Goal: Find contact information: Find contact information

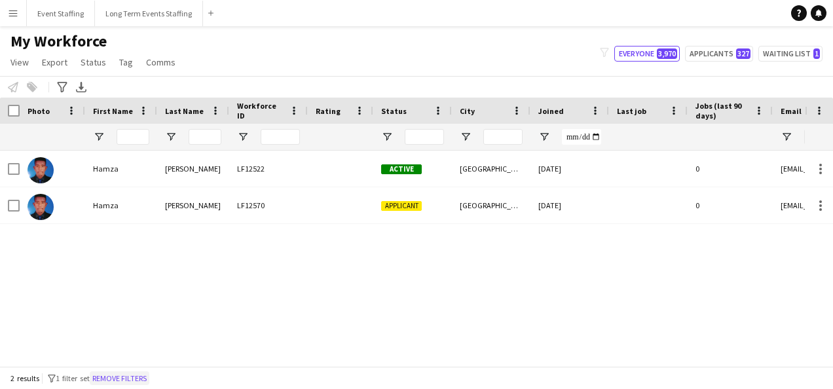
click at [149, 379] on button "Remove filters" at bounding box center [120, 378] width 60 height 14
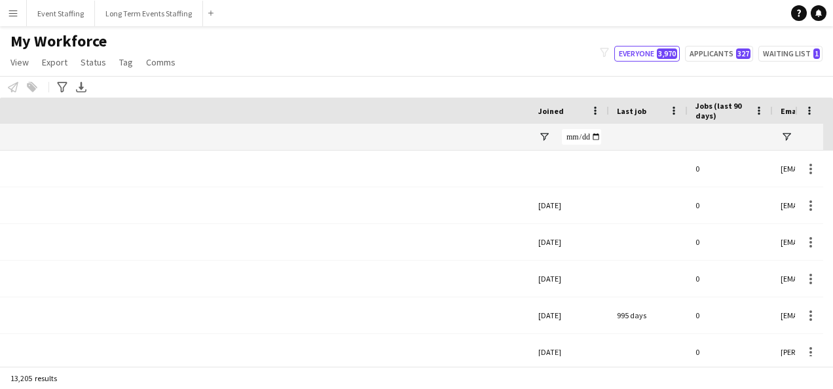
scroll to position [0, 696]
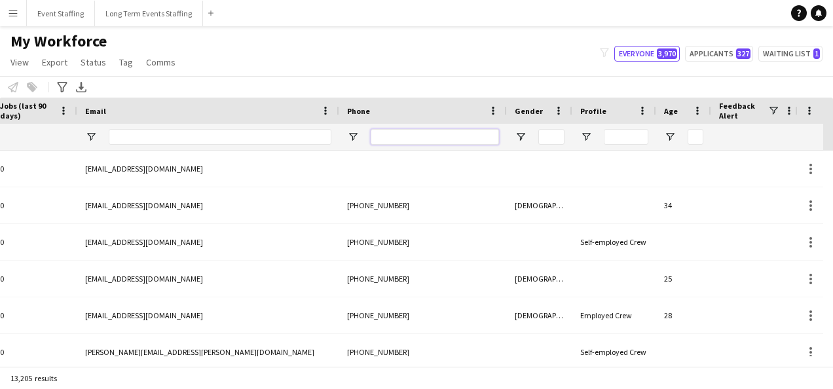
click at [430, 132] on input "Phone Filter Input" at bounding box center [435, 137] width 128 height 16
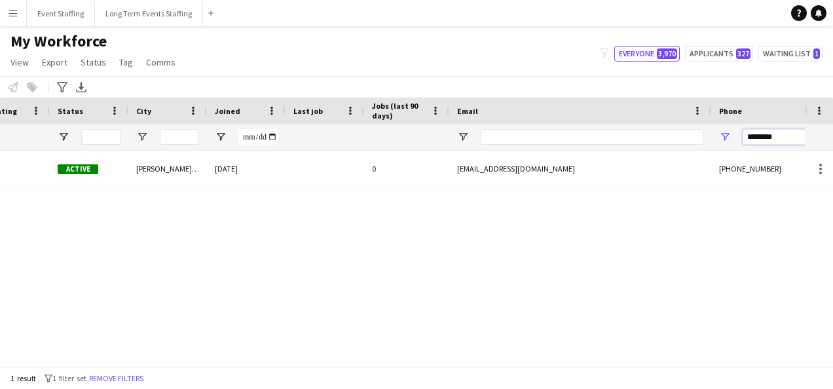
scroll to position [0, 0]
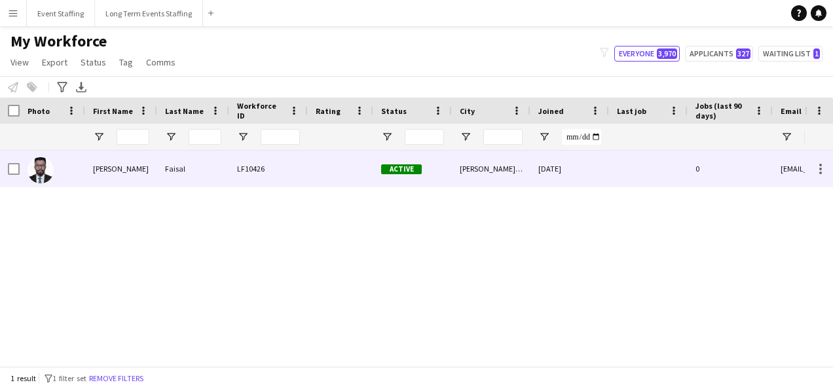
type input "********"
click at [183, 168] on div "Faisal" at bounding box center [193, 169] width 72 height 36
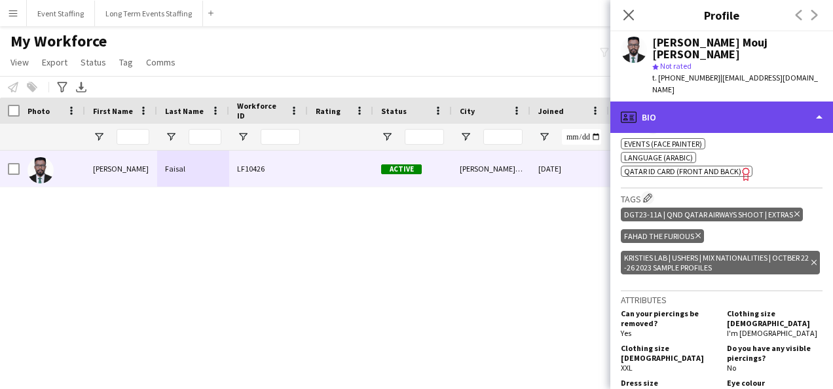
click at [751, 102] on div "profile Bio" at bounding box center [721, 117] width 223 height 31
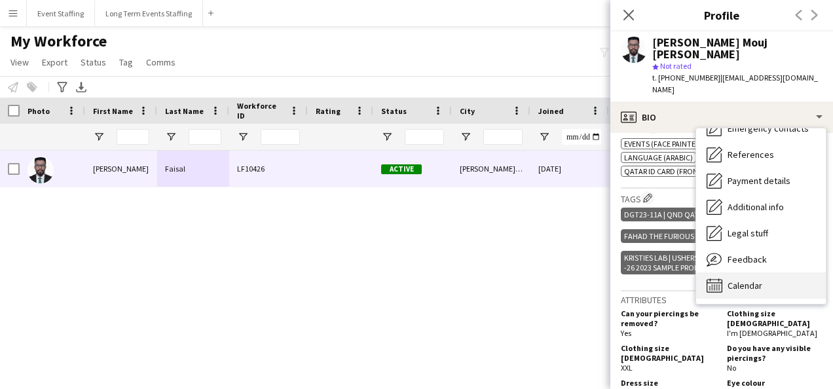
click at [744, 280] on span "Calendar" at bounding box center [745, 286] width 35 height 12
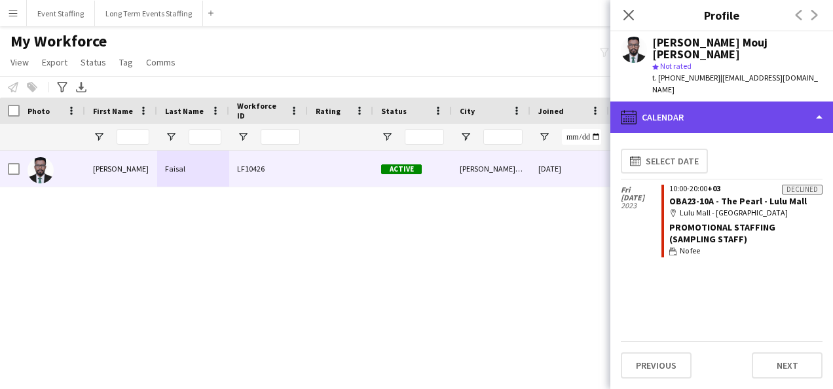
click at [726, 102] on div "calendar-full Calendar" at bounding box center [721, 117] width 223 height 31
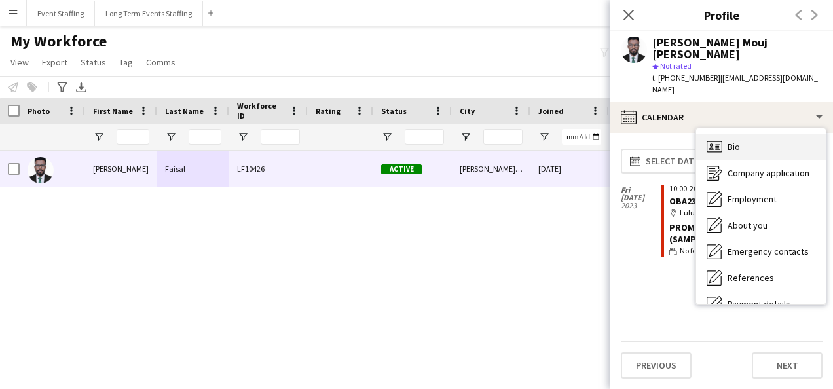
click at [735, 141] on span "Bio" at bounding box center [734, 147] width 12 height 12
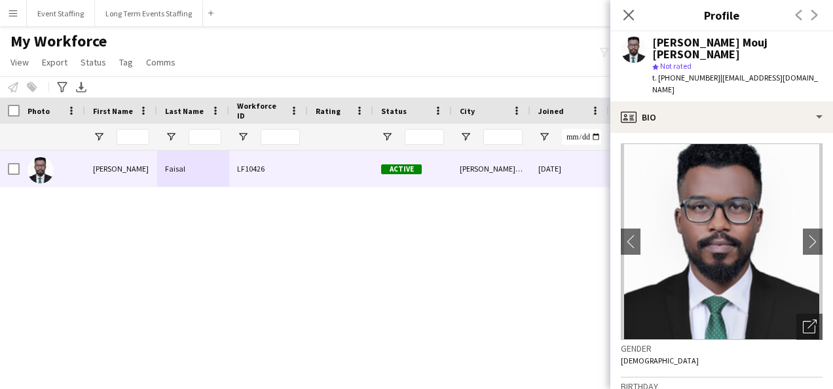
click at [479, 304] on div "[DATE] 0 [EMAIL_ADDRESS][DOMAIN_NAME] [PERSON_NAME]/[GEOGRAPHIC_DATA] Active LF…" at bounding box center [402, 254] width 805 height 206
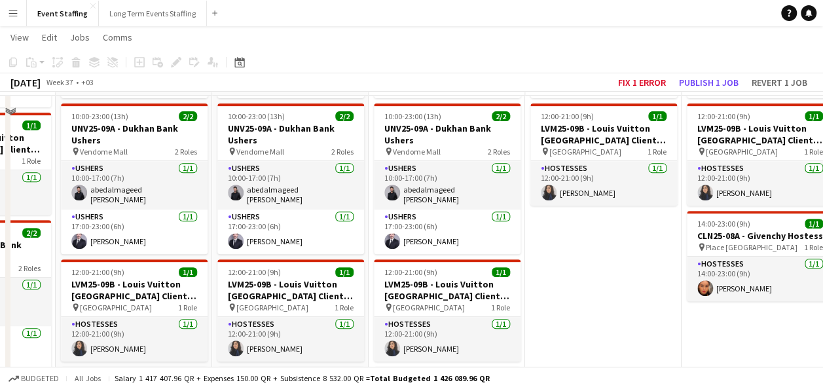
scroll to position [262, 0]
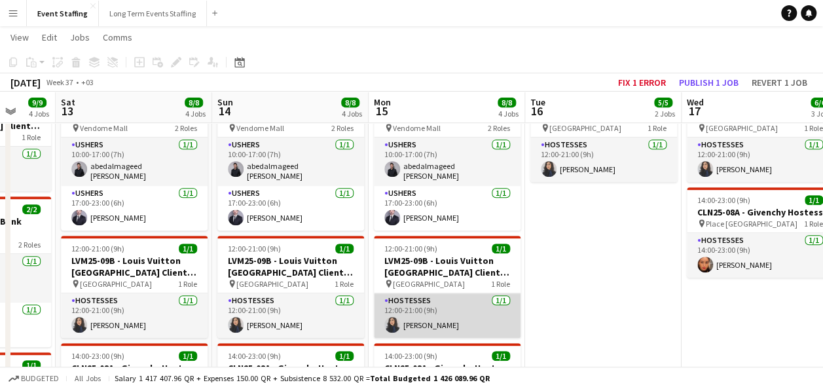
click at [426, 321] on app-card-role "Hostesses 1/1 12:00-21:00 (9h) Sahar Ghasemi" at bounding box center [447, 315] width 147 height 45
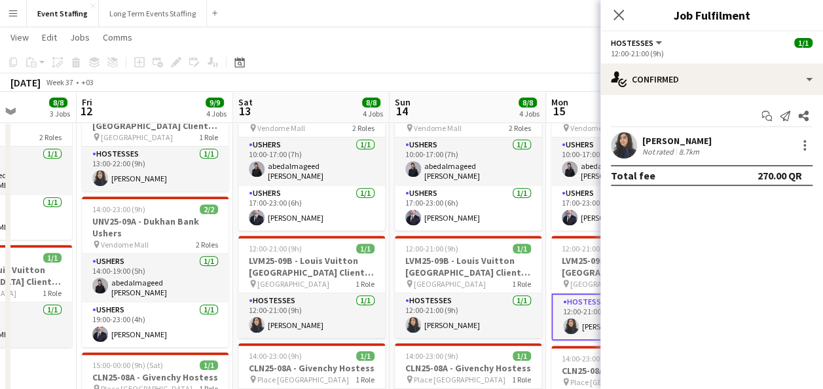
drag, startPoint x: 221, startPoint y: 299, endPoint x: 476, endPoint y: 301, distance: 255.4
click at [476, 301] on app-calendar-viewport "Wed 10 8/8 4 Jobs Thu 11 8/8 3 Jobs Fri 12 9/9 4 Jobs Sat 13 8/8 4 Jobs Sun 14 …" at bounding box center [411, 164] width 823 height 751
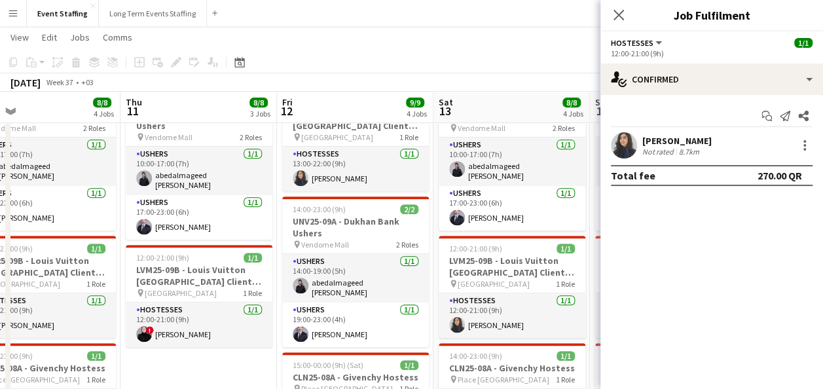
drag, startPoint x: 211, startPoint y: 295, endPoint x: 305, endPoint y: 297, distance: 93.7
click at [305, 297] on app-calendar-viewport "Mon 8 8/8 4 Jobs Tue 9 8/8 4 Jobs Wed 10 8/8 4 Jobs Thu 11 8/8 3 Jobs Fri 12 9/…" at bounding box center [411, 170] width 823 height 762
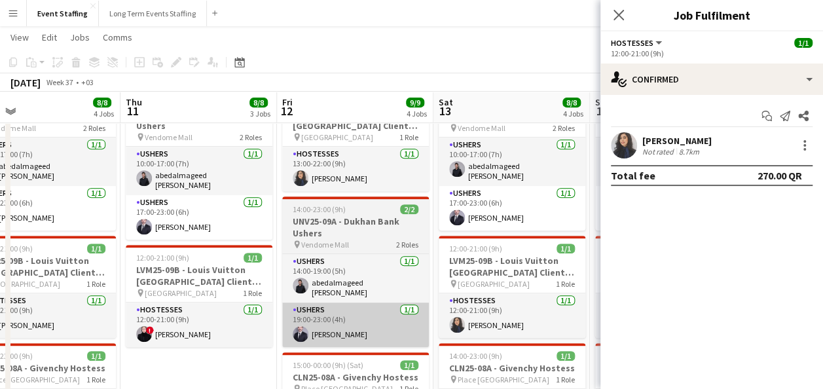
scroll to position [0, 324]
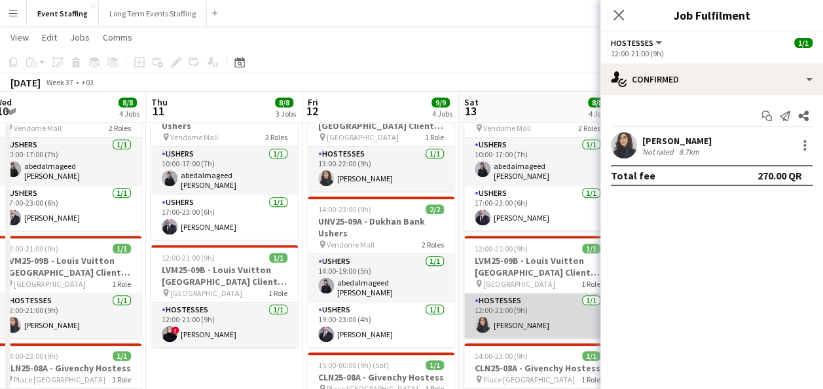
click at [500, 310] on app-card-role "Hostesses 1/1 12:00-21:00 (9h) Sahar Ghasemi" at bounding box center [537, 315] width 147 height 45
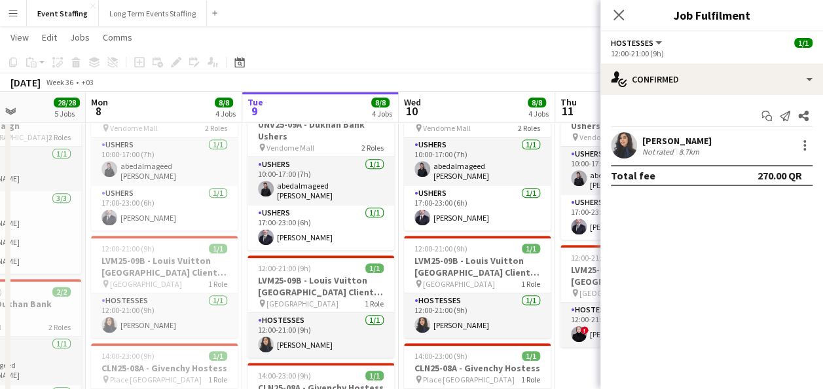
drag, startPoint x: 132, startPoint y: 284, endPoint x: 554, endPoint y: 291, distance: 421.8
click at [554, 291] on app-calendar-viewport "Sat 6 Sun 7 28/28 5 Jobs Mon 8 8/8 4 Jobs Tue 9 8/8 4 Jobs Wed 10 8/8 4 Jobs Th…" at bounding box center [411, 260] width 823 height 942
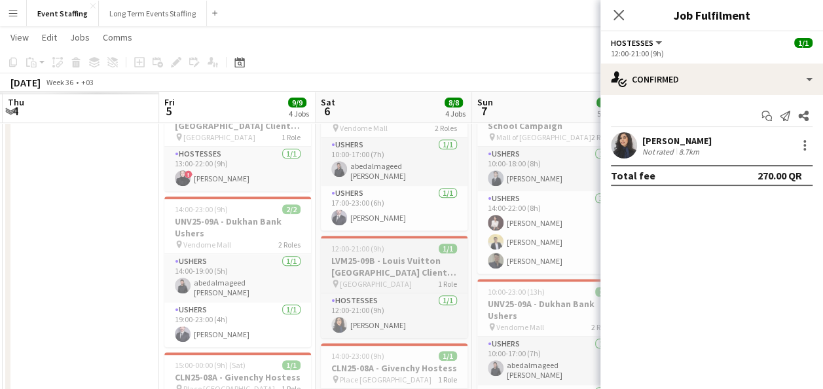
drag, startPoint x: 174, startPoint y: 276, endPoint x: 324, endPoint y: 278, distance: 150.0
click at [587, 284] on app-calendar-viewport "Wed 3 Thu 4 Fri 5 9/9 4 Jobs Sat 6 8/8 4 Jobs Sun 7 28/28 5 Jobs Mon 8 8/8 4 Jo…" at bounding box center [411, 260] width 823 height 942
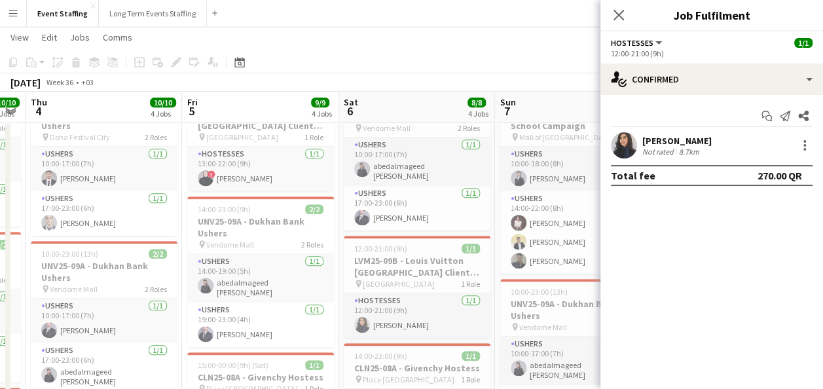
drag, startPoint x: 247, startPoint y: 261, endPoint x: 536, endPoint y: 265, distance: 289.5
click at [536, 265] on app-calendar-viewport "Tue 2 Wed 3 10/10 5 Jobs Thu 4 10/10 4 Jobs Fri 5 9/9 4 Jobs Sat 6 8/8 4 Jobs S…" at bounding box center [411, 260] width 823 height 942
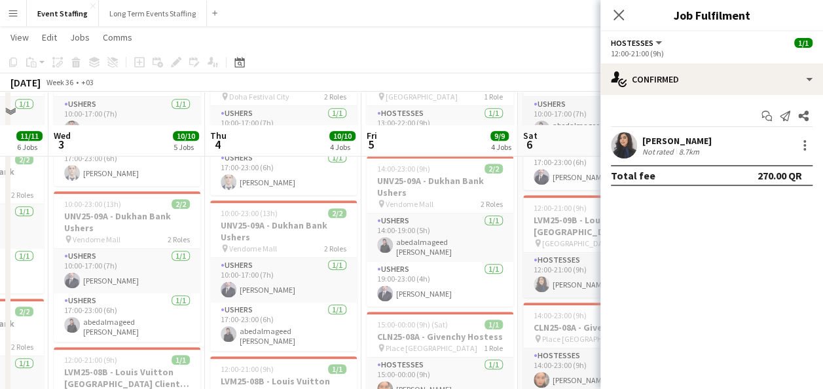
scroll to position [393, 0]
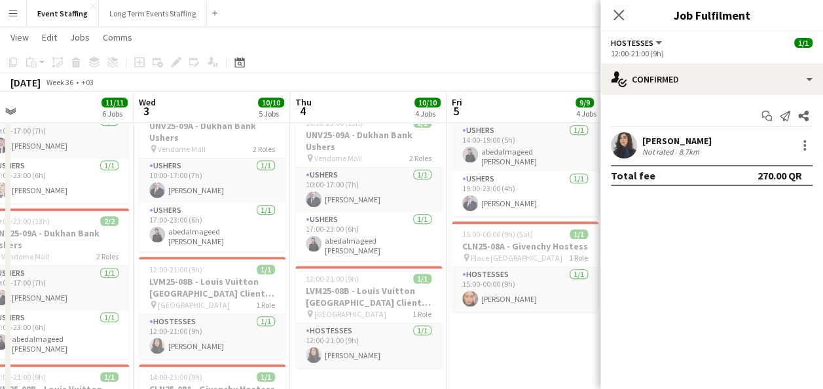
drag, startPoint x: 253, startPoint y: 244, endPoint x: 334, endPoint y: 249, distance: 81.4
click at [334, 249] on app-calendar-viewport "Sun 31 Mon 1 11/11 6 Jobs Tue 2 11/11 6 Jobs Wed 3 10/10 5 Jobs Thu 4 10/10 4 J…" at bounding box center [411, 160] width 823 height 1004
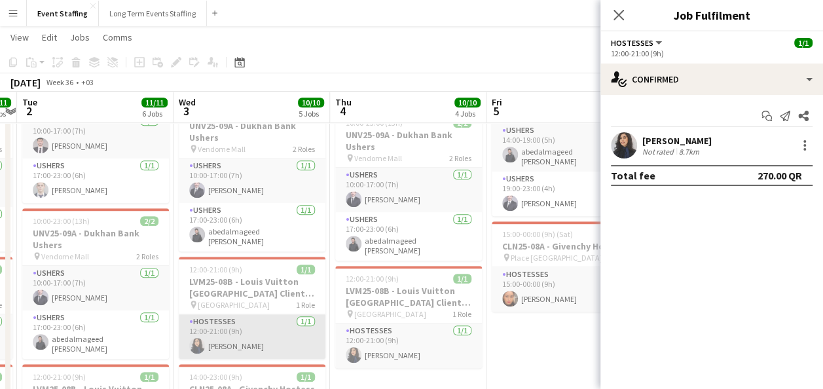
click at [256, 327] on app-card-role "Hostesses 1/1 12:00-21:00 (9h) Sahar Ghasemi" at bounding box center [252, 336] width 147 height 45
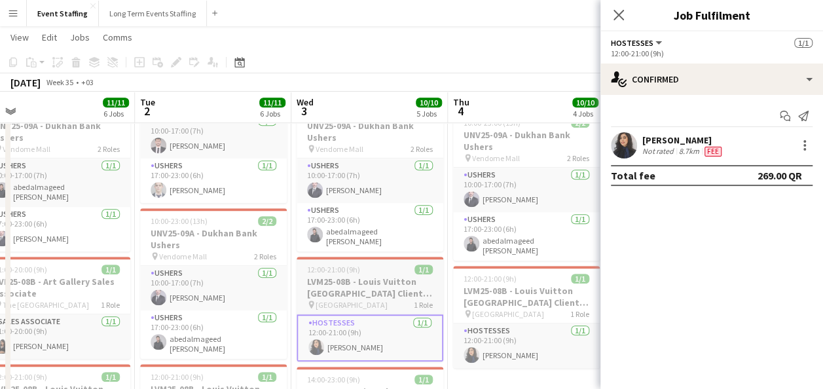
drag, startPoint x: 213, startPoint y: 251, endPoint x: 414, endPoint y: 300, distance: 206.2
click at [390, 283] on app-calendar-viewport "Sat 30 10/10 6 Jobs Sun 31 9/9 5 Jobs Mon 1 11/11 6 Jobs Tue 2 11/11 6 Jobs Wed…" at bounding box center [411, 160] width 823 height 1004
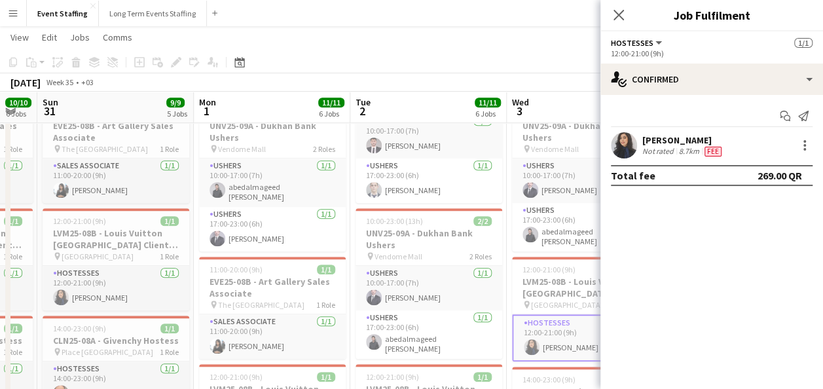
drag, startPoint x: 325, startPoint y: 319, endPoint x: 407, endPoint y: 317, distance: 82.5
click at [407, 317] on app-calendar-viewport "Fri 29 Sat 30 10/10 6 Jobs Sun 31 9/9 5 Jobs Mon 1 11/11 6 Jobs Tue 2 11/11 6 J…" at bounding box center [411, 160] width 823 height 1004
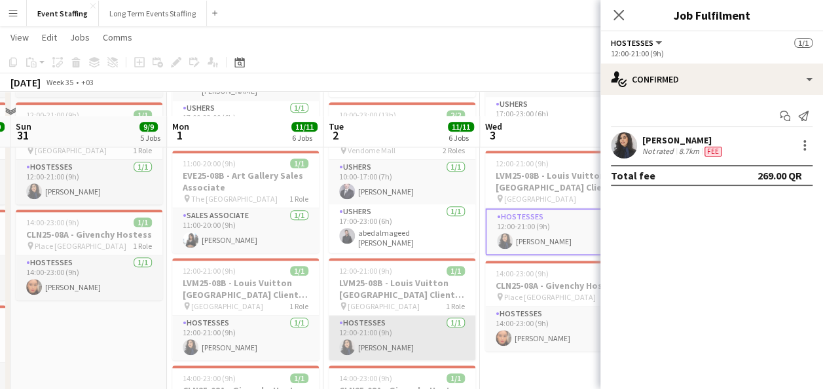
scroll to position [524, 0]
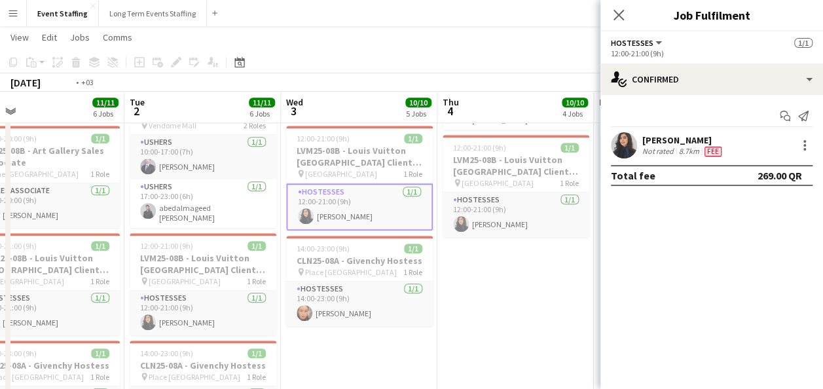
drag, startPoint x: 427, startPoint y: 305, endPoint x: 255, endPoint y: 296, distance: 171.8
click at [255, 296] on app-calendar-viewport "Fri 29 9/9 5 Jobs Sat 30 10/10 6 Jobs Sun 31 9/9 5 Jobs Mon 1 11/11 6 Jobs Tue …" at bounding box center [411, 29] width 823 height 1004
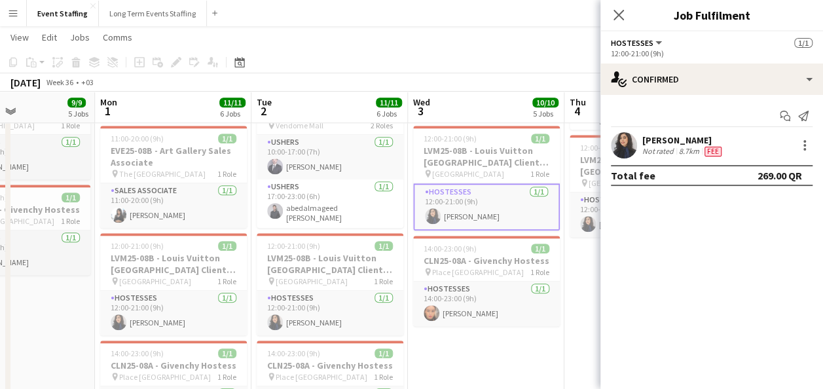
scroll to position [0, 375]
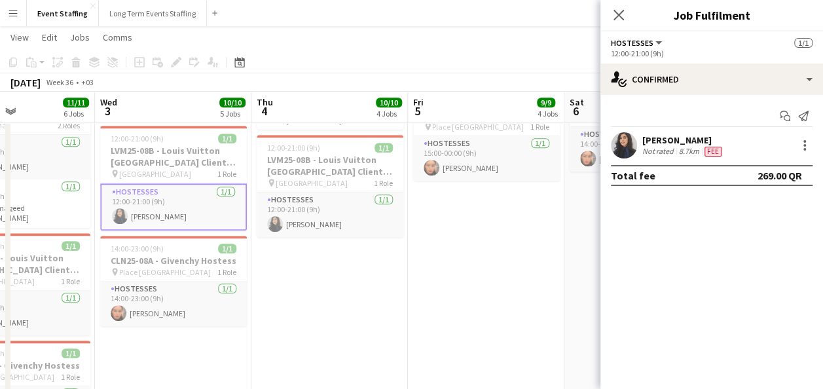
drag, startPoint x: 452, startPoint y: 296, endPoint x: 266, endPoint y: 300, distance: 186.0
click at [266, 300] on app-calendar-viewport "Sun 31 9/9 5 Jobs Mon 1 11/11 6 Jobs Tue 2 11/11 6 Jobs Wed 3 10/10 5 Jobs Thu …" at bounding box center [411, 29] width 823 height 1004
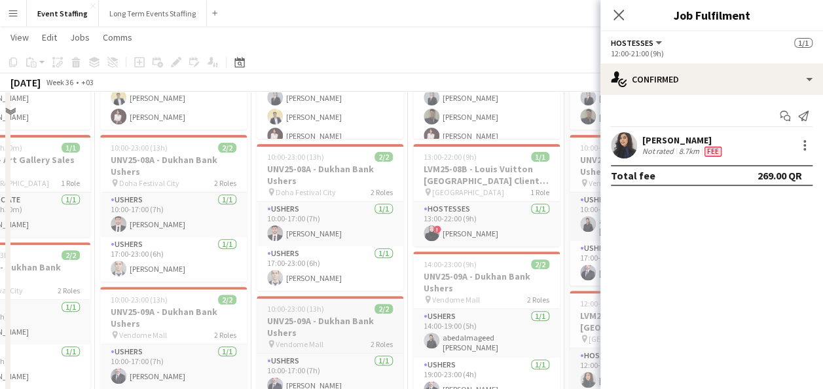
scroll to position [131, 0]
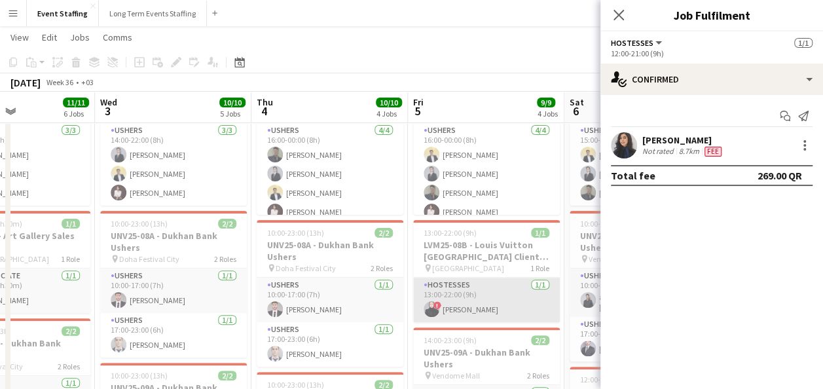
click at [448, 299] on app-card-role "Hostesses 1/1 13:00-22:00 (9h) ! Maram Alkhateeb" at bounding box center [486, 300] width 147 height 45
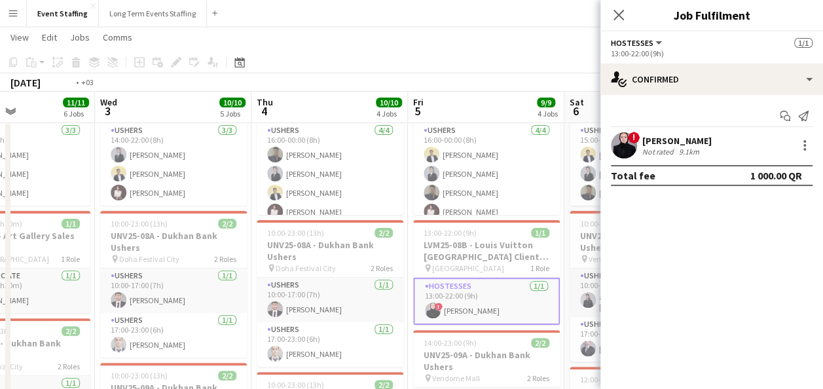
drag, startPoint x: 325, startPoint y: 278, endPoint x: 463, endPoint y: 293, distance: 139.1
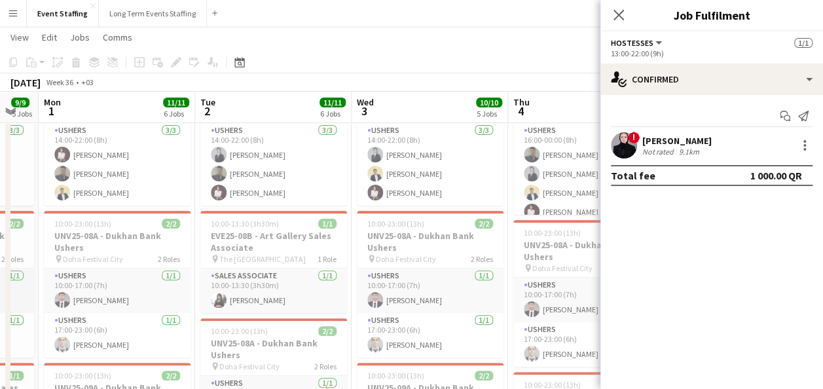
drag, startPoint x: 262, startPoint y: 272, endPoint x: 437, endPoint y: 290, distance: 175.8
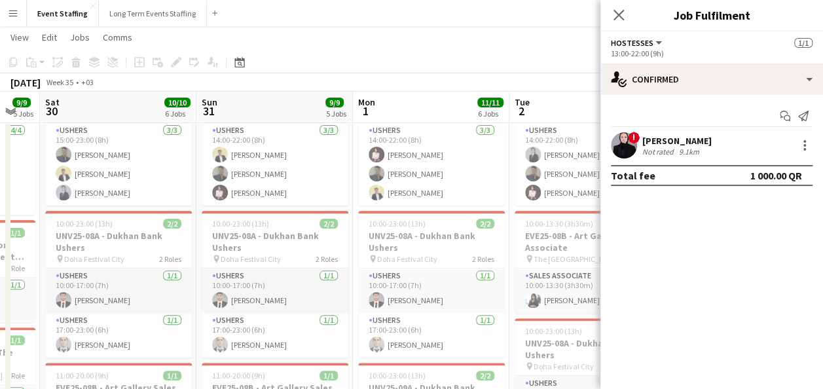
drag, startPoint x: 297, startPoint y: 268, endPoint x: 534, endPoint y: 289, distance: 238.7
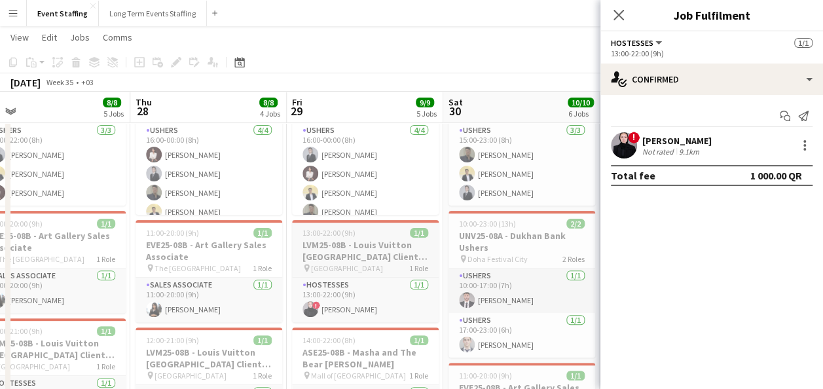
drag, startPoint x: 207, startPoint y: 258, endPoint x: 353, endPoint y: 268, distance: 146.4
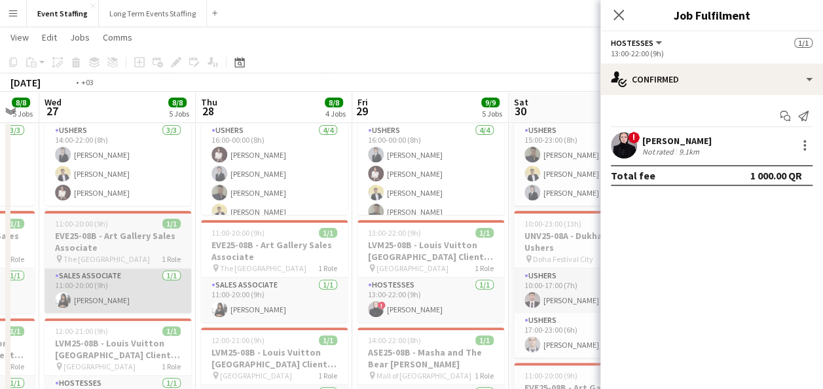
drag, startPoint x: 133, startPoint y: 236, endPoint x: 497, endPoint y: 272, distance: 365.8
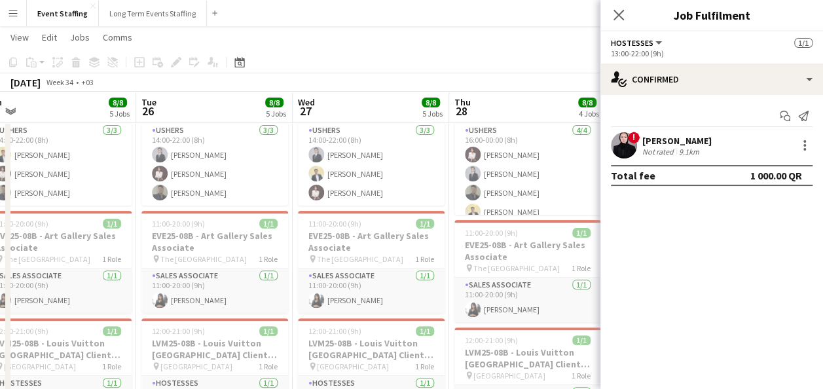
drag, startPoint x: 201, startPoint y: 238, endPoint x: 465, endPoint y: 253, distance: 264.4
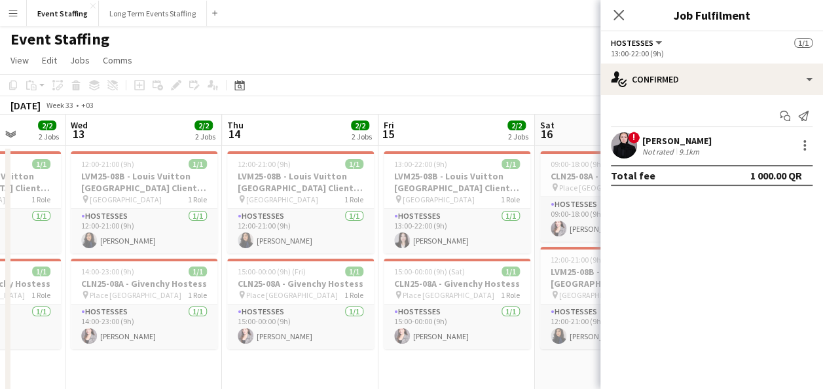
scroll to position [0, 0]
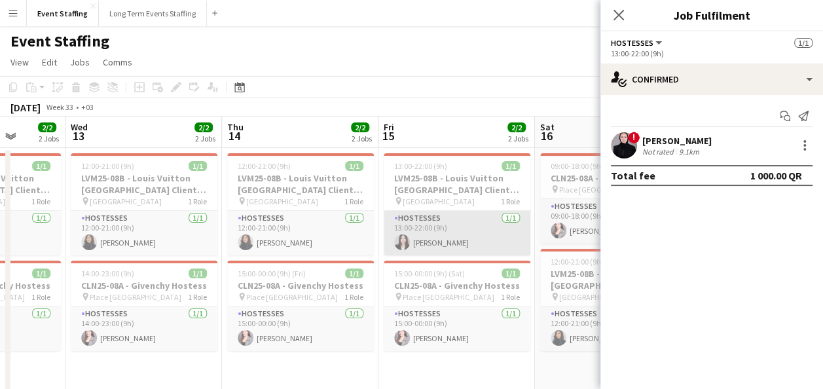
click at [453, 232] on app-card-role "Hostesses 1/1 13:00-22:00 (9h) Yousra Djeradi" at bounding box center [457, 233] width 147 height 45
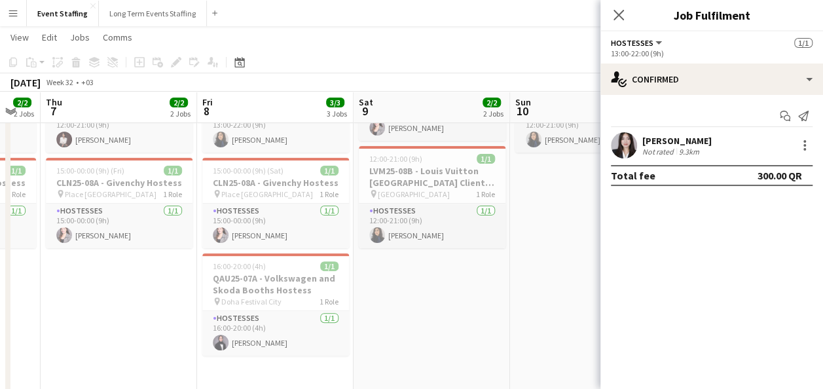
scroll to position [102, 0]
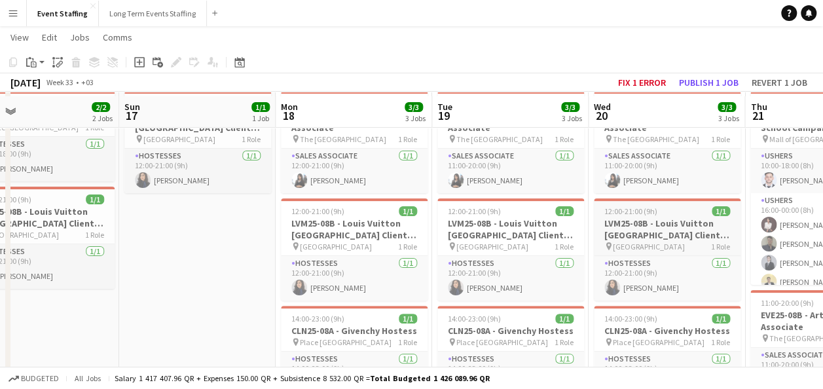
scroll to position [65, 0]
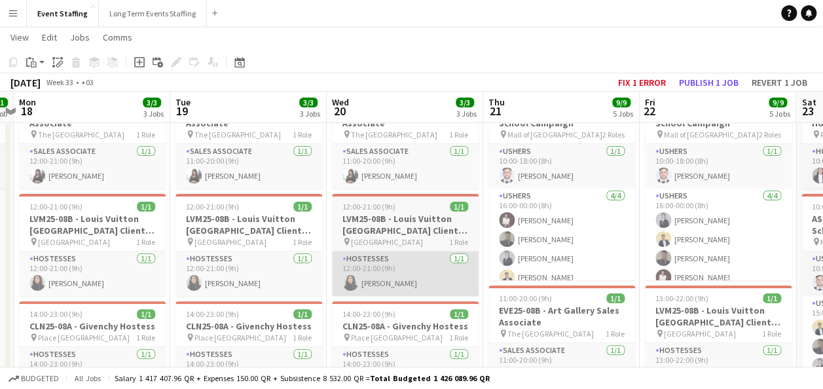
drag, startPoint x: 682, startPoint y: 309, endPoint x: 150, endPoint y: 288, distance: 532.9
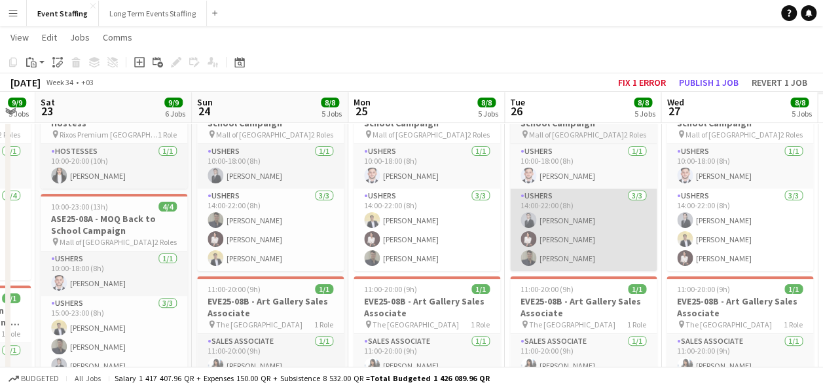
drag, startPoint x: 580, startPoint y: 263, endPoint x: 557, endPoint y: 264, distance: 22.3
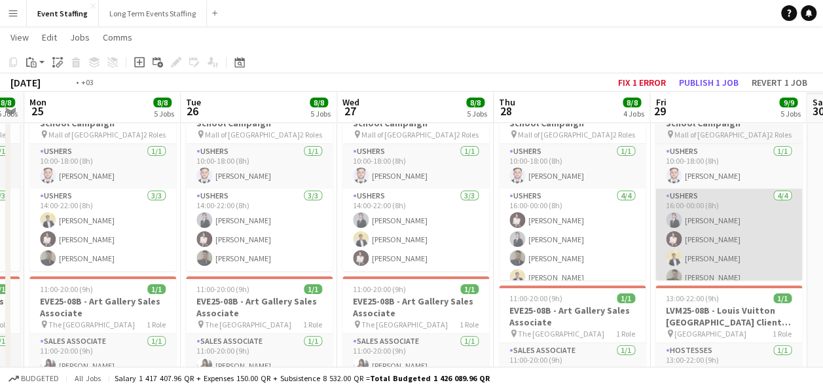
drag, startPoint x: 471, startPoint y: 278, endPoint x: 682, endPoint y: 266, distance: 211.9
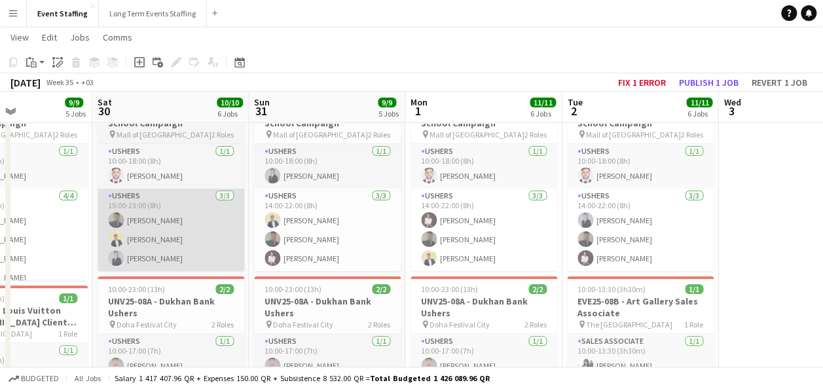
drag, startPoint x: 634, startPoint y: 269, endPoint x: 390, endPoint y: 245, distance: 244.8
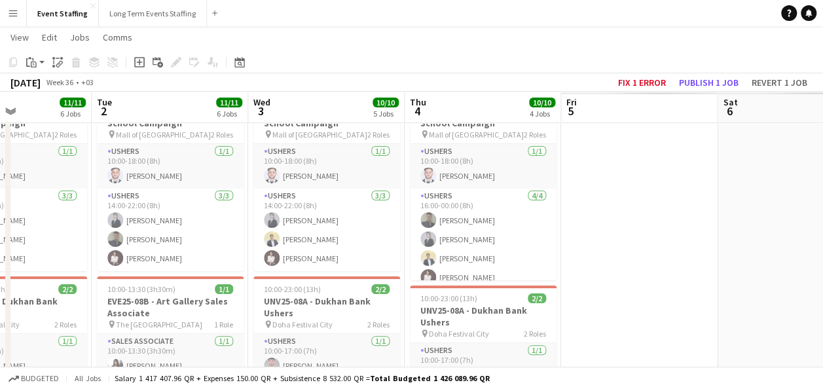
drag, startPoint x: 722, startPoint y: 246, endPoint x: 141, endPoint y: 242, distance: 581.6
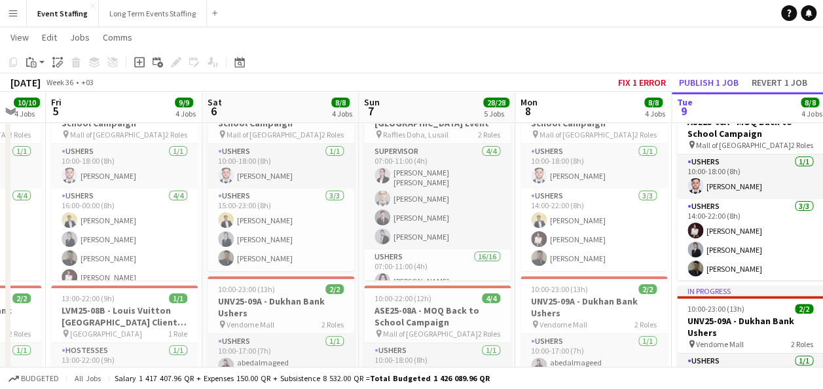
scroll to position [0, 424]
drag, startPoint x: 600, startPoint y: 225, endPoint x: 56, endPoint y: 207, distance: 544.5
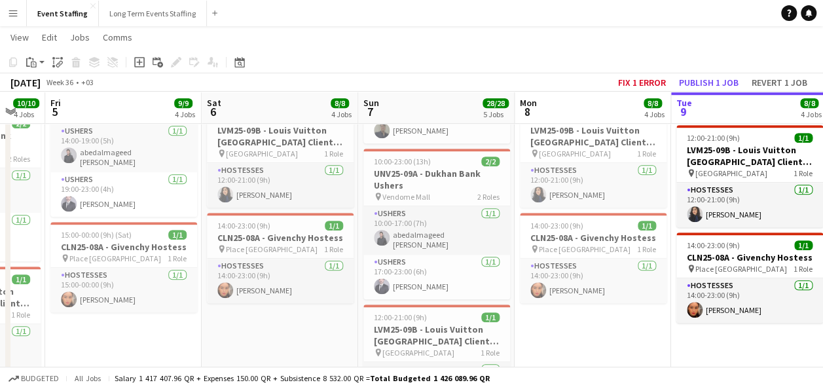
scroll to position [393, 0]
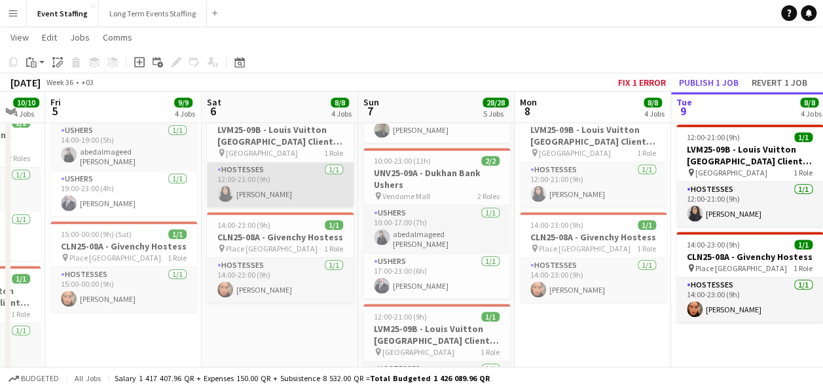
click at [293, 176] on app-card-role "Hostesses 1/1 12:00-21:00 (9h) Sahar Ghasemi" at bounding box center [280, 184] width 147 height 45
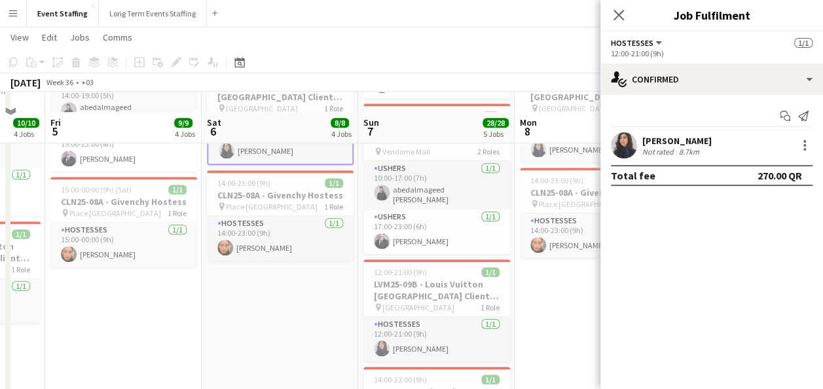
scroll to position [458, 0]
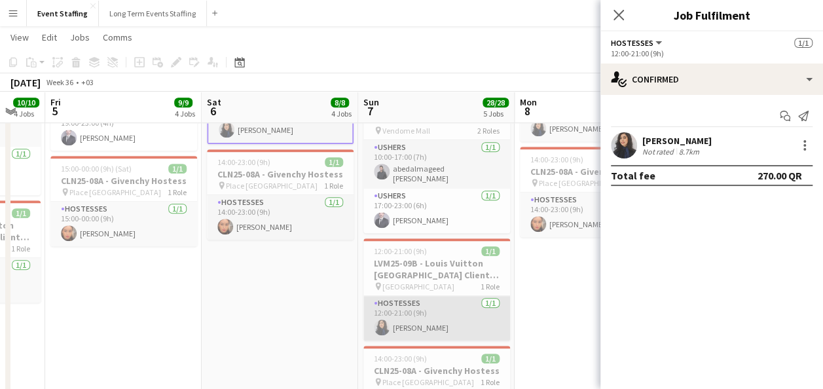
click at [442, 318] on app-card-role "Hostesses 1/1 12:00-21:00 (9h) Sahar Ghasemi" at bounding box center [436, 318] width 147 height 45
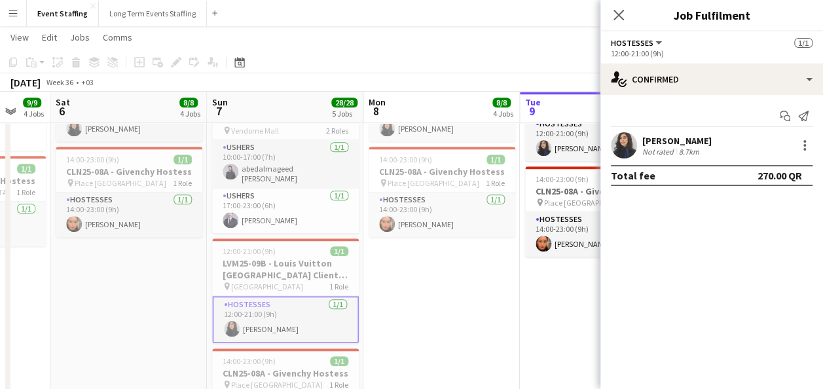
scroll to position [0, 339]
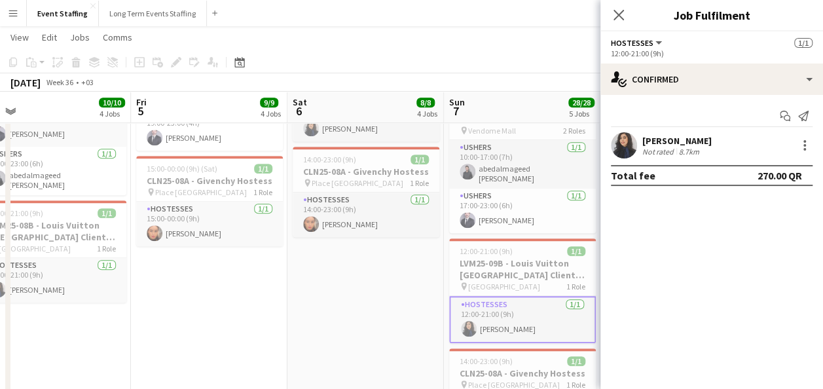
drag, startPoint x: 551, startPoint y: 266, endPoint x: 325, endPoint y: 286, distance: 227.4
click at [325, 286] on app-calendar-viewport "Tue 2 11/11 6 Jobs Wed 3 10/10 5 Jobs Thu 4 10/10 4 Jobs Fri 5 9/9 4 Jobs Sat 6…" at bounding box center [411, 95] width 823 height 1004
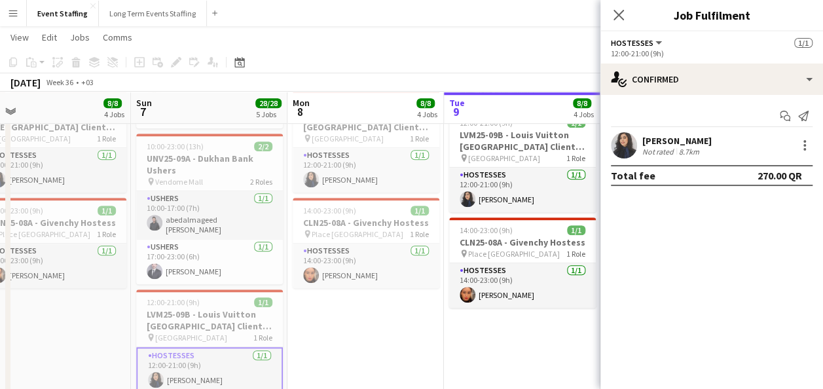
scroll to position [393, 0]
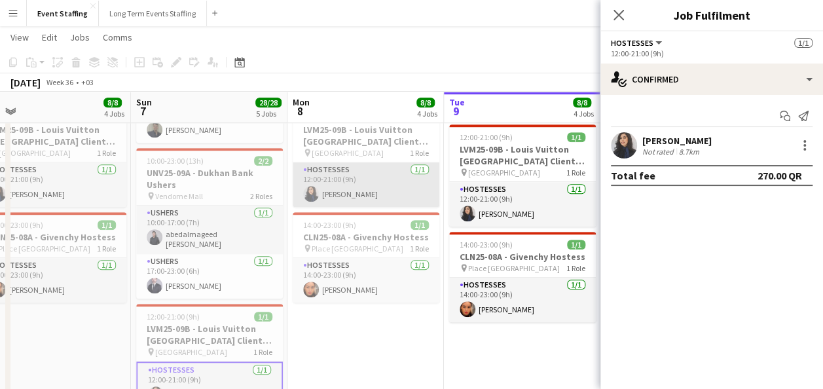
click at [354, 183] on app-card-role "Hostesses 1/1 12:00-21:00 (9h) Sahar Ghasemi" at bounding box center [366, 184] width 147 height 45
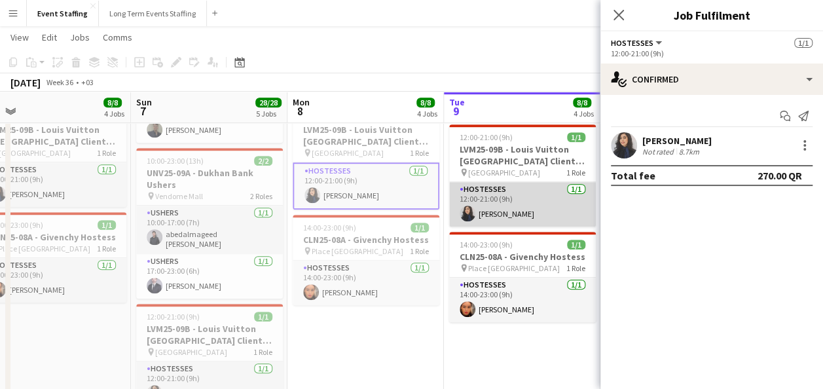
click at [484, 208] on app-card-role "Hostesses 1/1 12:00-21:00 (9h) Sahar Ghasemi" at bounding box center [522, 204] width 147 height 45
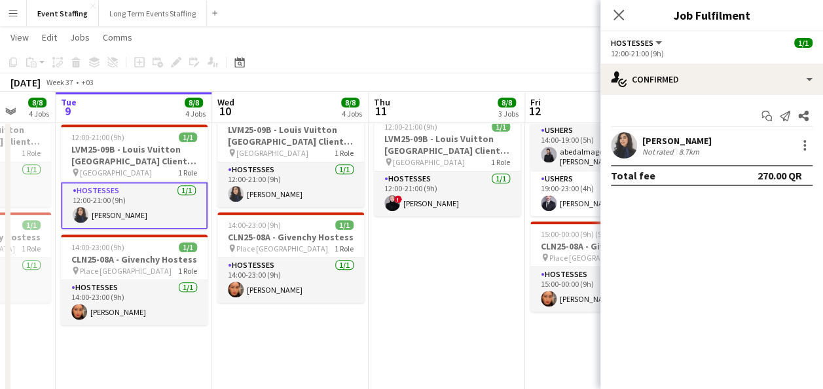
drag, startPoint x: 486, startPoint y: 279, endPoint x: 134, endPoint y: 267, distance: 352.5
click at [134, 267] on app-calendar-viewport "Sat 6 8/8 4 Jobs Sun 7 28/28 5 Jobs Mon 8 8/8 4 Jobs Tue 9 8/8 4 Jobs Wed 10 8/…" at bounding box center [411, 160] width 823 height 1004
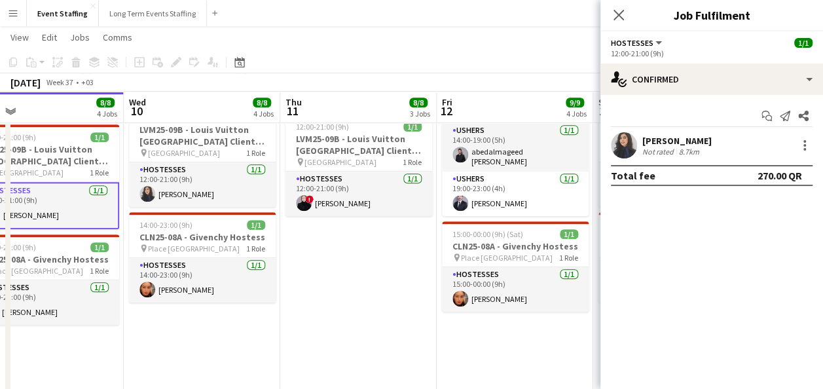
drag, startPoint x: 369, startPoint y: 297, endPoint x: 289, endPoint y: 303, distance: 80.1
click at [289, 303] on app-calendar-viewport "Sat 6 8/8 4 Jobs Sun 7 28/28 5 Jobs Mon 8 8/8 4 Jobs Tue 9 8/8 4 Jobs Wed 10 8/…" at bounding box center [411, 160] width 823 height 1004
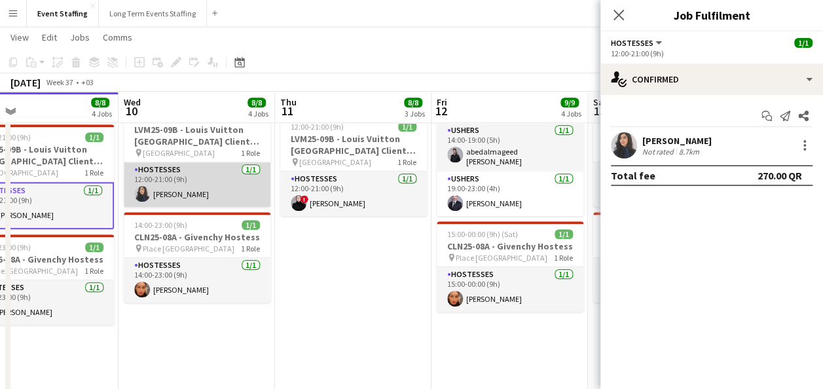
click at [223, 182] on app-card-role "Hostesses 1/1 12:00-21:00 (9h) Sahar Ghasemi" at bounding box center [197, 184] width 147 height 45
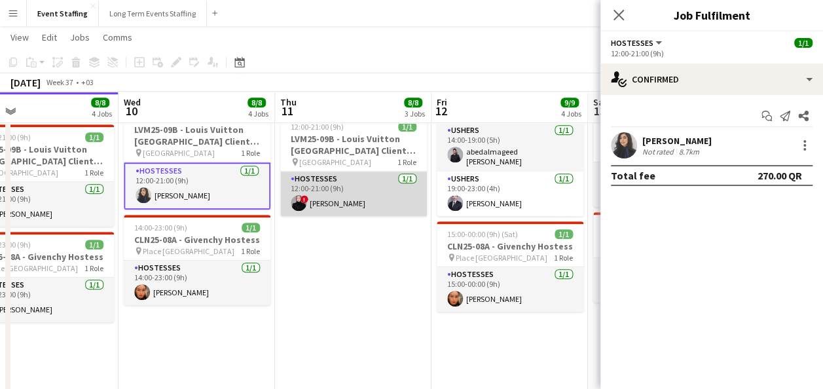
click at [343, 183] on app-card-role "Hostesses 1/1 12:00-21:00 (9h) ! Maram Alkhateeb" at bounding box center [353, 194] width 147 height 45
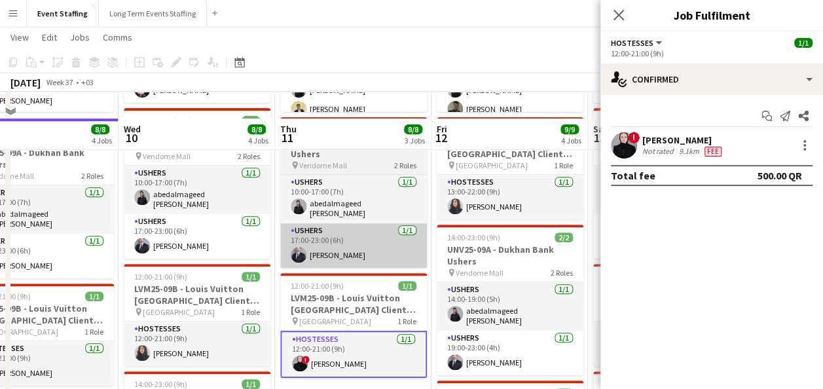
scroll to position [262, 0]
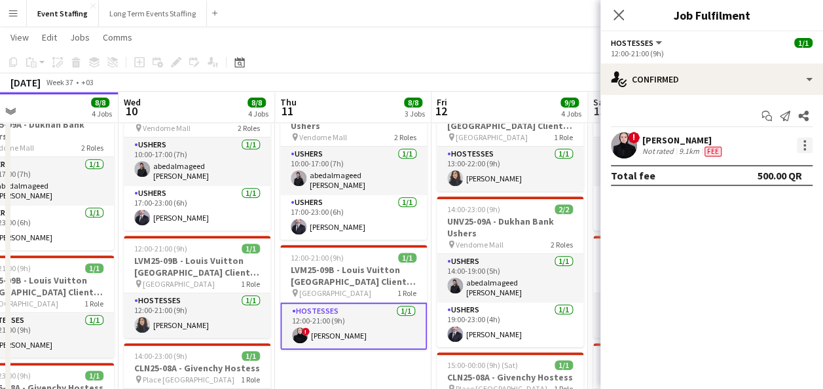
click at [804, 143] on div at bounding box center [805, 146] width 16 height 16
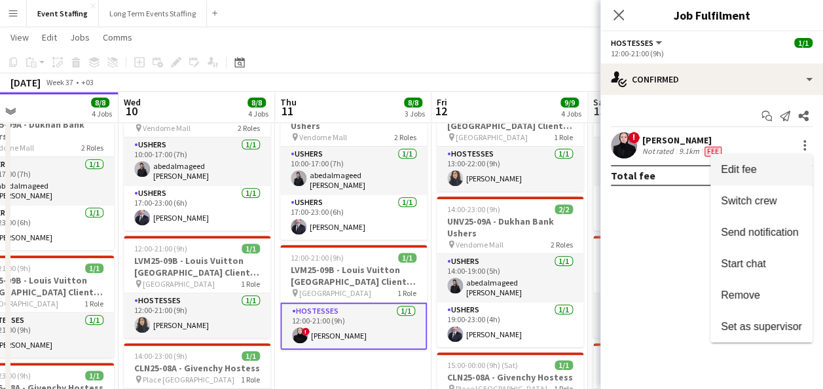
click at [749, 174] on span "Edit fee" at bounding box center [738, 169] width 35 height 11
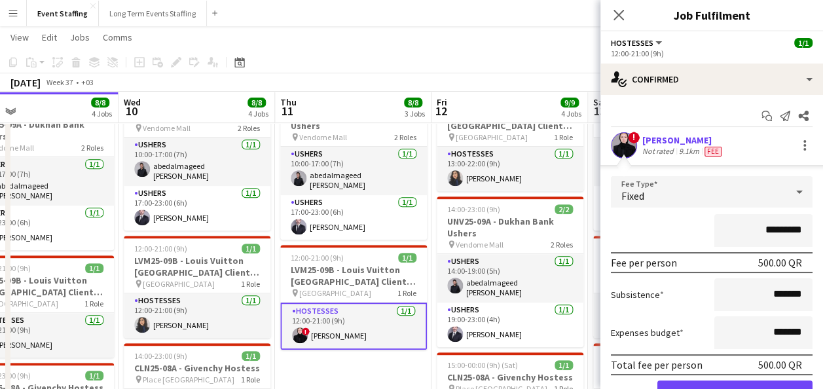
drag, startPoint x: 748, startPoint y: 226, endPoint x: 763, endPoint y: 226, distance: 15.1
click at [763, 226] on input "*********" at bounding box center [763, 230] width 98 height 33
type input "*********"
click at [664, 219] on div "*********" at bounding box center [712, 230] width 202 height 33
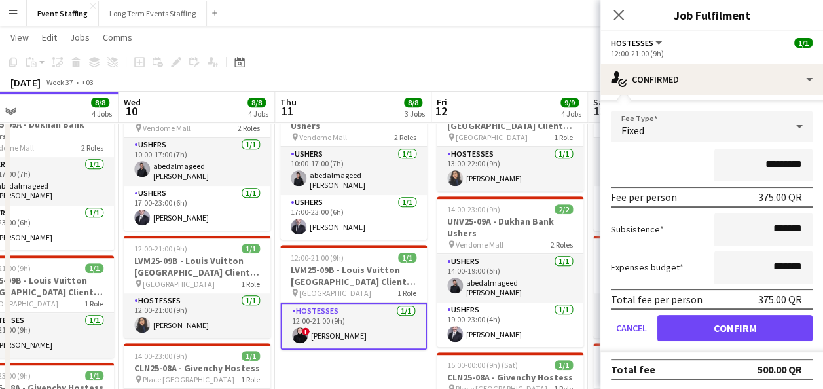
scroll to position [66, 0]
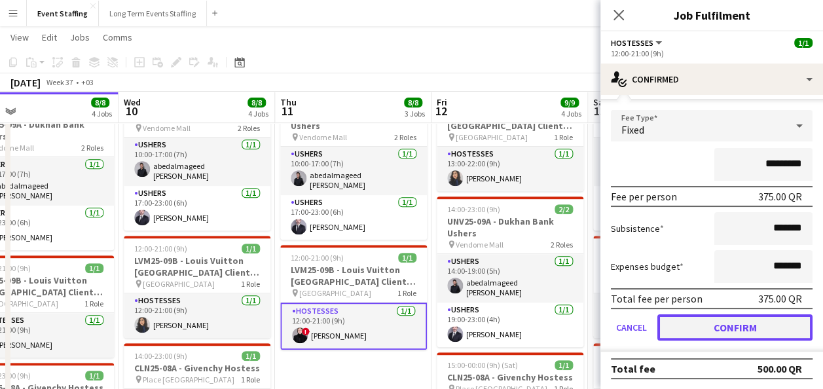
click at [711, 329] on button "Confirm" at bounding box center [735, 327] width 155 height 26
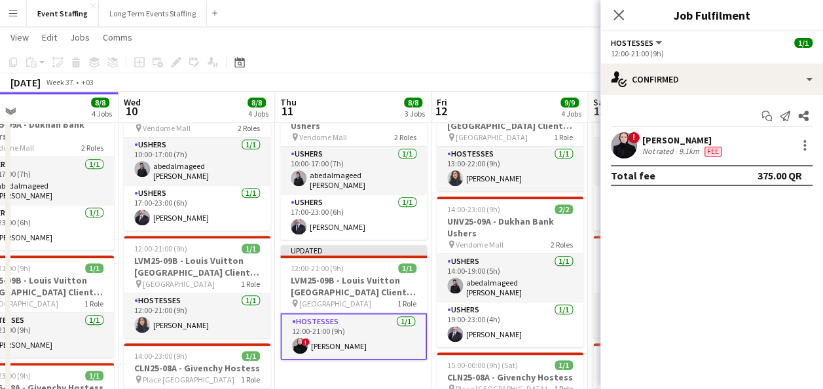
scroll to position [0, 0]
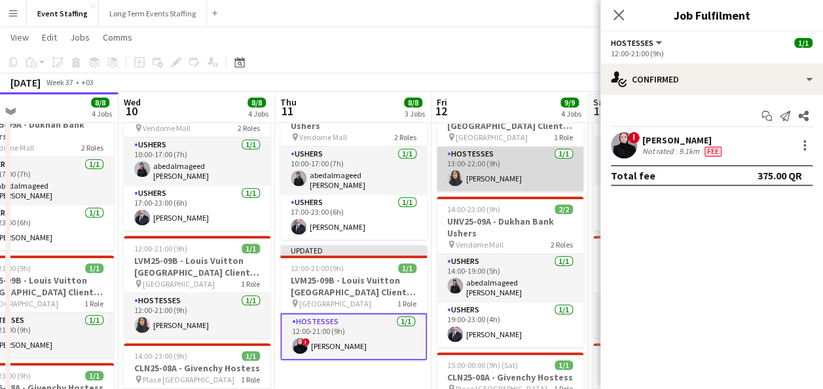
click at [511, 179] on app-card-role "Hostesses 1/1 13:00-22:00 (9h) Sahar Ghasemi" at bounding box center [510, 169] width 147 height 45
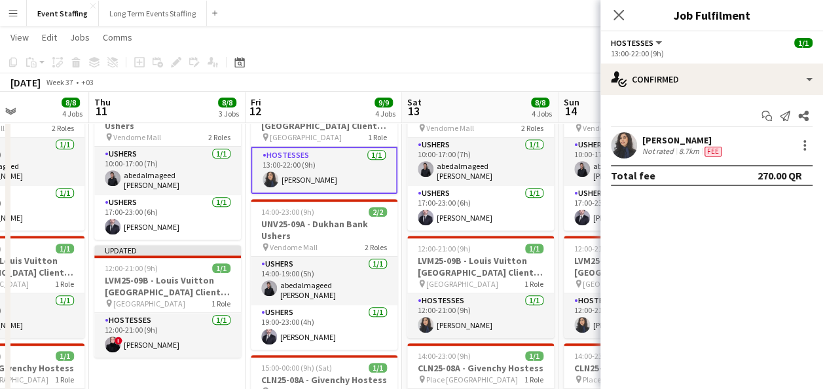
drag, startPoint x: 513, startPoint y: 223, endPoint x: 300, endPoint y: 214, distance: 213.7
click at [300, 214] on app-calendar-viewport "Mon 8 8/8 4 Jobs Tue 9 8/8 4 Jobs Wed 10 8/8 4 Jobs Thu 11 8/8 3 Jobs Fri 12 9/…" at bounding box center [411, 291] width 823 height 1004
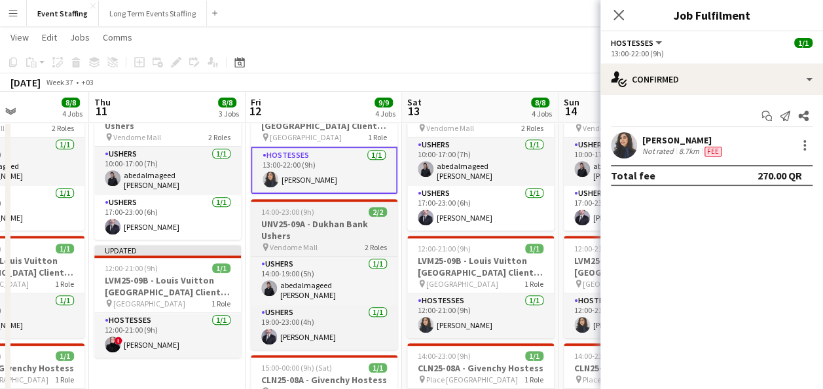
scroll to position [0, 426]
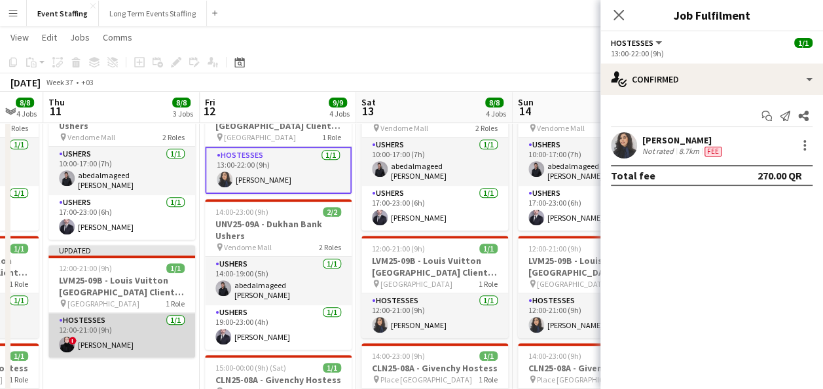
click at [158, 331] on app-card-role "Hostesses 1/1 12:00-21:00 (9h) ! Maram Alkhateeb" at bounding box center [121, 335] width 147 height 45
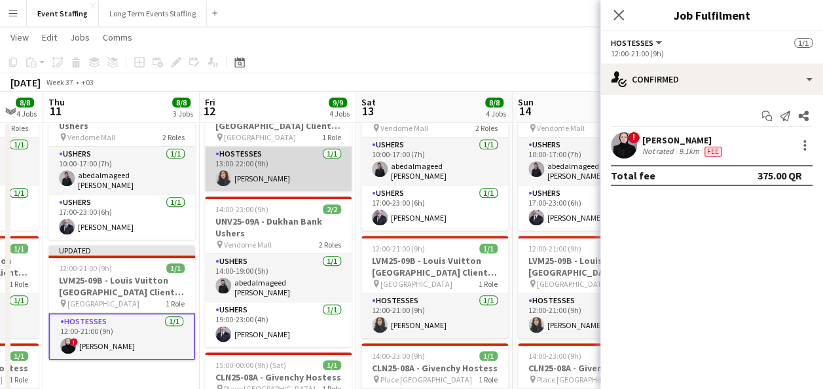
click at [280, 169] on app-card-role "Hostesses 1/1 13:00-22:00 (9h) Sahar Ghasemi" at bounding box center [278, 169] width 147 height 45
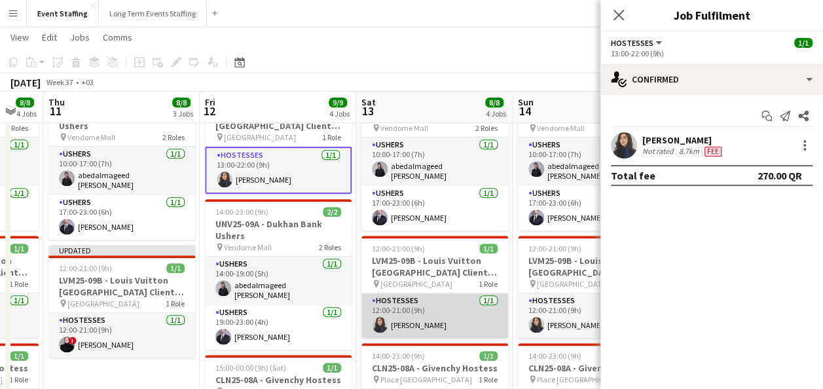
click at [436, 300] on app-card-role "Hostesses 1/1 12:00-21:00 (9h) Sahar Ghasemi" at bounding box center [435, 315] width 147 height 45
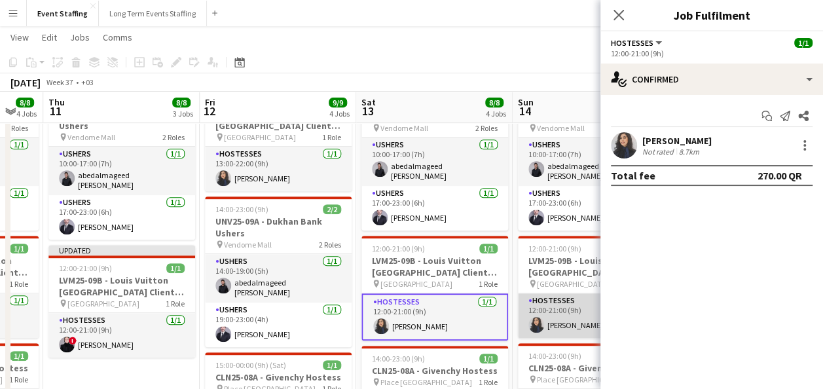
click at [532, 307] on app-card-role "Hostesses 1/1 12:00-21:00 (9h) Sahar Ghasemi" at bounding box center [591, 315] width 147 height 45
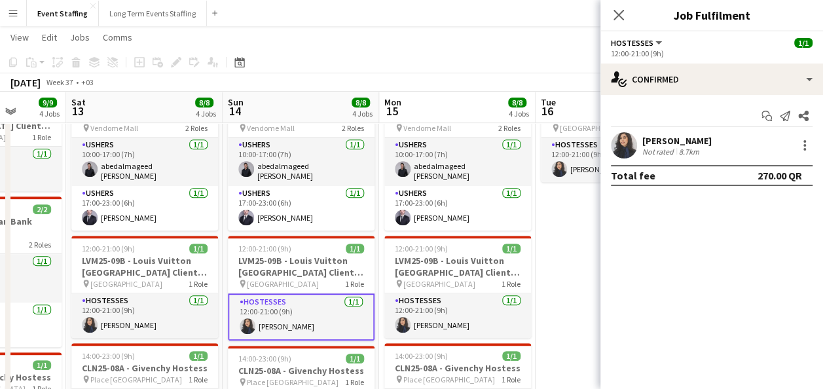
drag, startPoint x: 494, startPoint y: 309, endPoint x: 228, endPoint y: 278, distance: 267.7
click at [175, 280] on app-calendar-viewport "Wed 10 8/8 4 Jobs Thu 11 8/8 3 Jobs Fri 12 9/9 4 Jobs Sat 13 8/8 4 Jobs Sun 14 …" at bounding box center [411, 291] width 823 height 1004
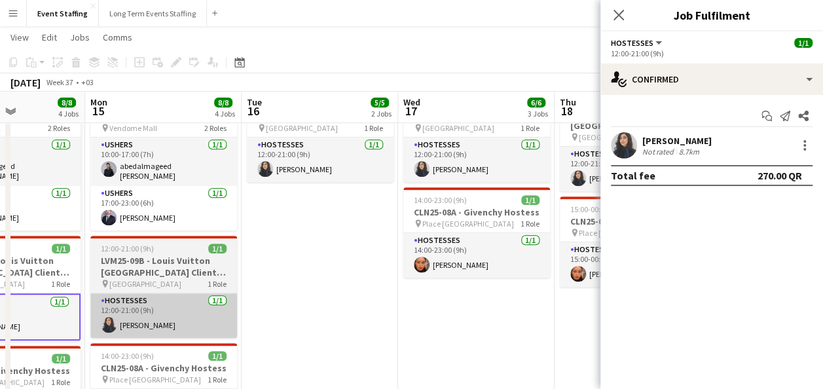
drag, startPoint x: 431, startPoint y: 293, endPoint x: 193, endPoint y: 299, distance: 238.5
click at [201, 294] on app-calendar-viewport "Fri 12 9/9 4 Jobs Sat 13 8/8 4 Jobs Sun 14 8/8 4 Jobs Mon 15 8/8 4 Jobs Tue 16 …" at bounding box center [411, 291] width 823 height 1004
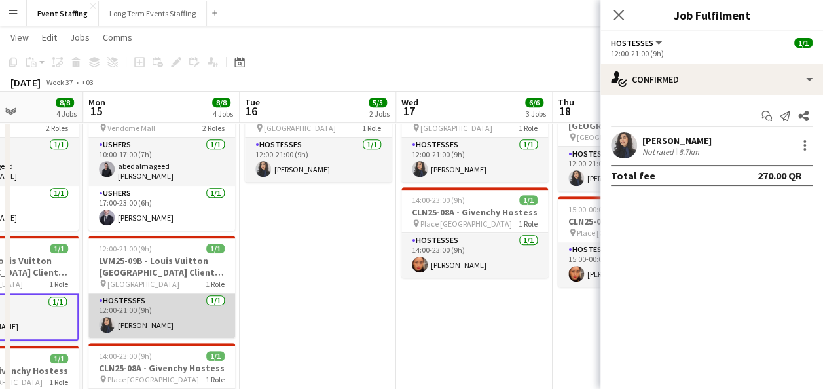
click at [176, 311] on app-card-role "Hostesses 1/1 12:00-21:00 (9h) Sahar Ghasemi" at bounding box center [161, 315] width 147 height 45
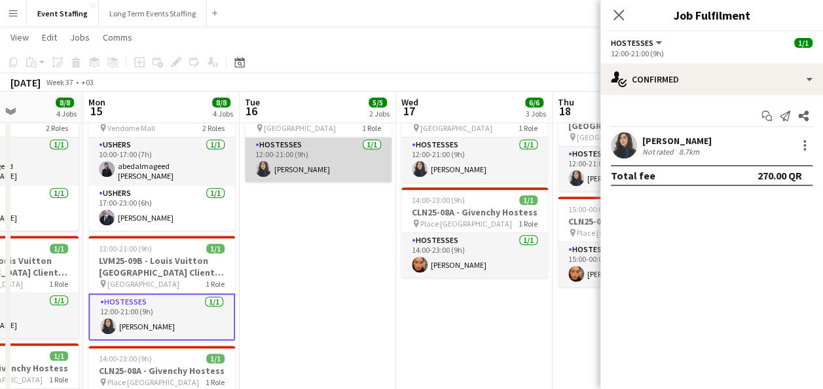
click at [337, 169] on app-card-role "Hostesses 1/1 12:00-21:00 (9h) Sahar Ghasemi" at bounding box center [318, 160] width 147 height 45
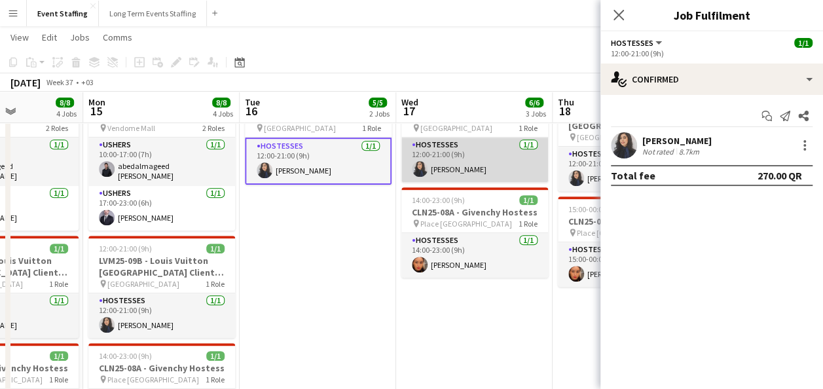
click at [447, 170] on app-card-role "Hostesses 1/1 12:00-21:00 (9h) Sahar Ghasemi" at bounding box center [474, 160] width 147 height 45
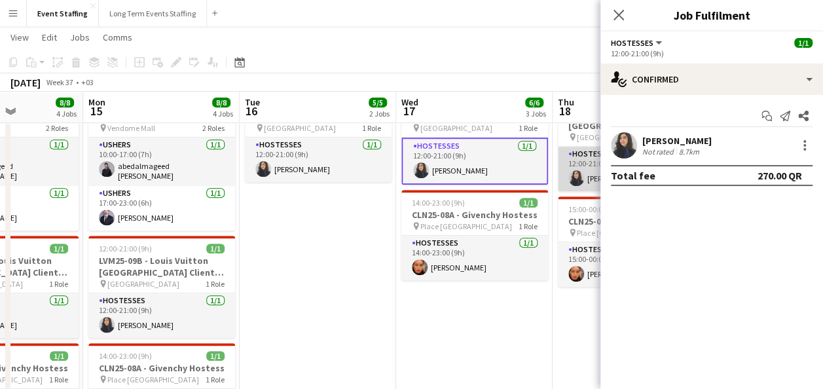
click at [574, 169] on app-card-role "Hostesses 1/1 12:00-21:00 (9h) Sahar Ghasemi" at bounding box center [631, 169] width 147 height 45
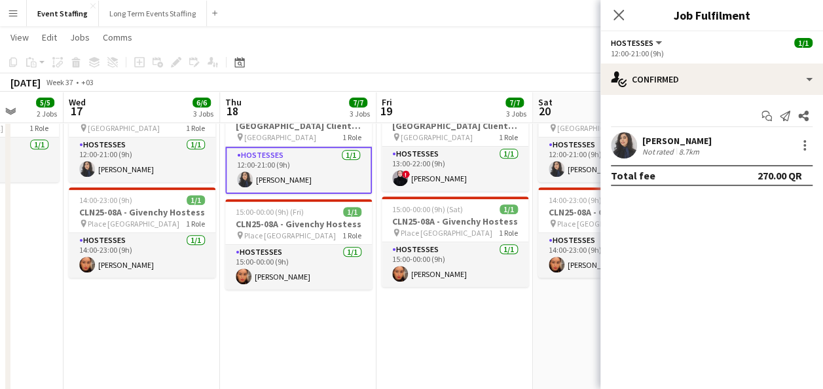
drag, startPoint x: 533, startPoint y: 267, endPoint x: 207, endPoint y: 245, distance: 326.9
click at [207, 245] on app-calendar-viewport "Sun 14 8/8 4 Jobs Mon 15 8/8 4 Jobs Tue 16 5/5 2 Jobs Wed 17 6/6 3 Jobs Thu 18 …" at bounding box center [411, 291] width 823 height 1004
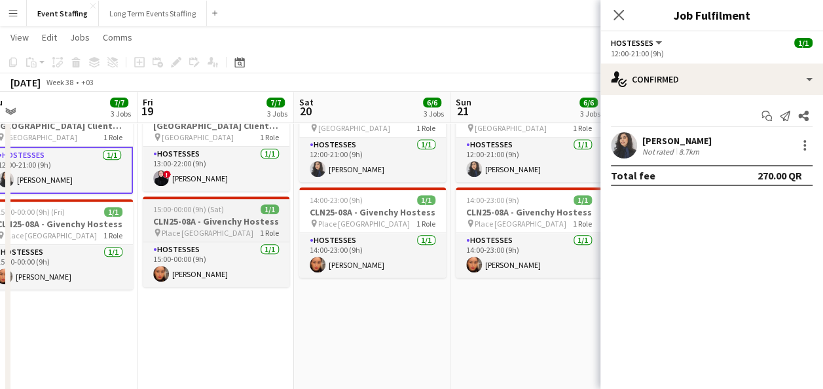
drag, startPoint x: 469, startPoint y: 261, endPoint x: 212, endPoint y: 241, distance: 258.1
click at [250, 265] on app-calendar-viewport "Tue 16 5/5 2 Jobs Wed 17 6/6 3 Jobs Thu 18 7/7 3 Jobs Fri 19 7/7 3 Jobs Sat 20 …" at bounding box center [411, 291] width 823 height 1004
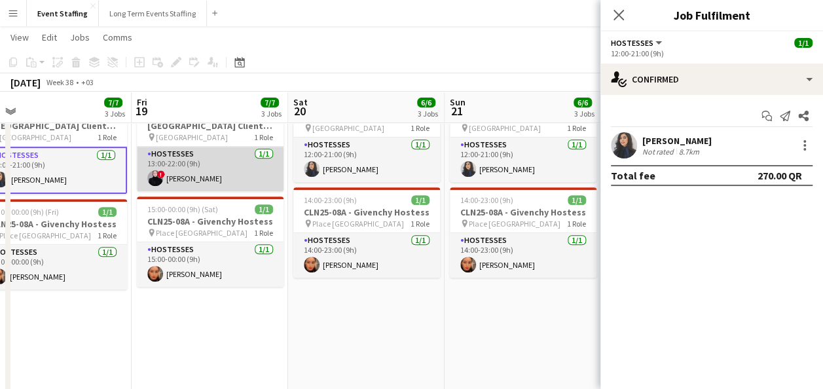
click at [191, 170] on app-card-role "Hostesses 1/1 13:00-22:00 (9h) ! Maram Alkhateeb" at bounding box center [210, 169] width 147 height 45
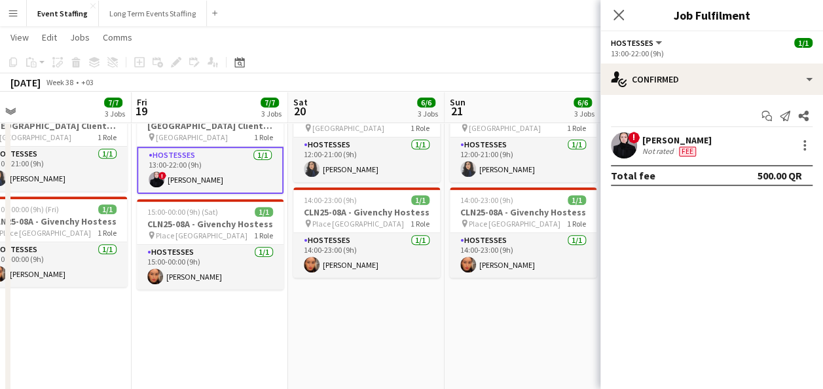
scroll to position [0, 337]
click at [811, 139] on div at bounding box center [805, 146] width 16 height 16
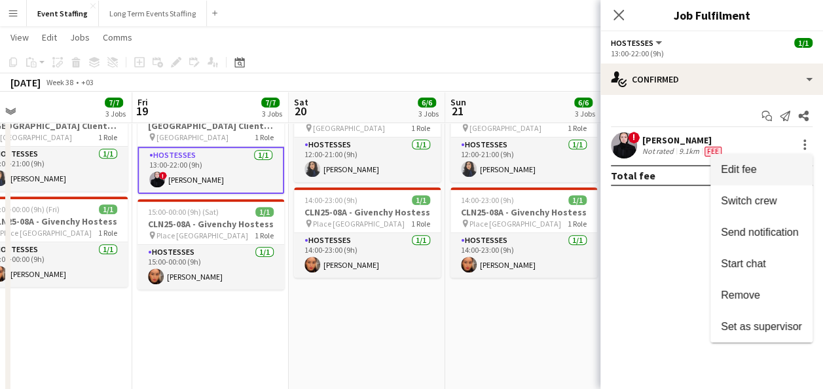
click at [781, 171] on span "Edit fee" at bounding box center [761, 170] width 81 height 12
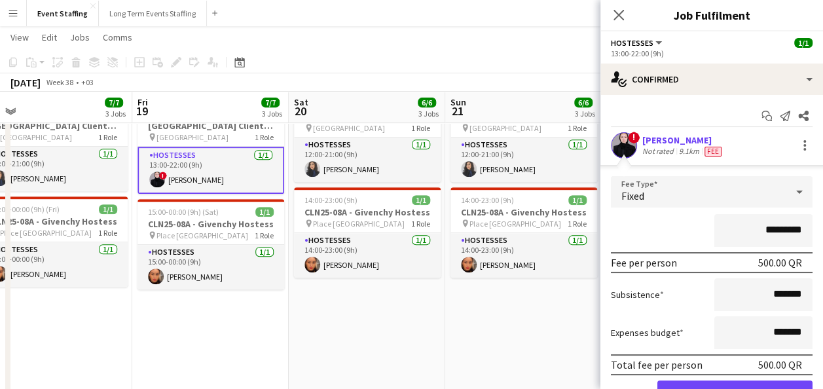
drag, startPoint x: 747, startPoint y: 229, endPoint x: 762, endPoint y: 229, distance: 15.1
click at [762, 229] on input "*********" at bounding box center [763, 230] width 98 height 33
type input "*********"
click at [669, 217] on div "*********" at bounding box center [712, 230] width 202 height 33
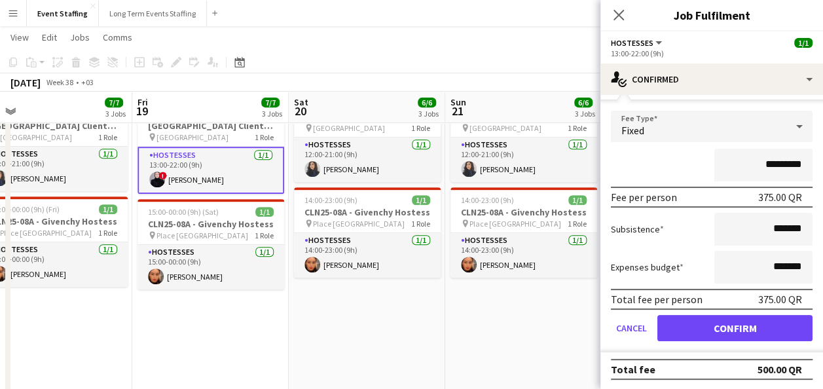
scroll to position [66, 0]
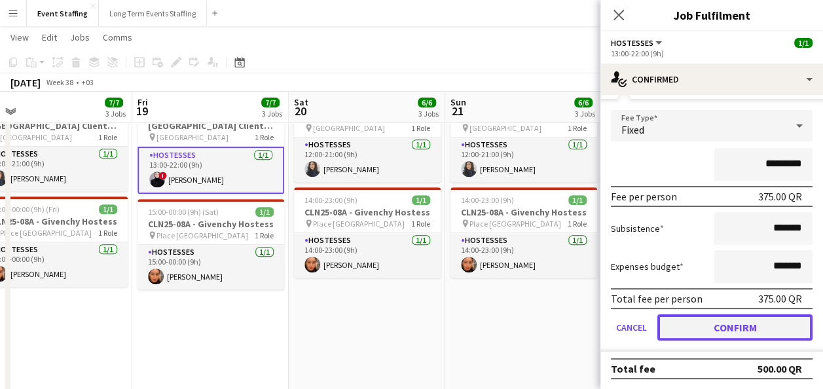
click at [771, 332] on button "Confirm" at bounding box center [735, 327] width 155 height 26
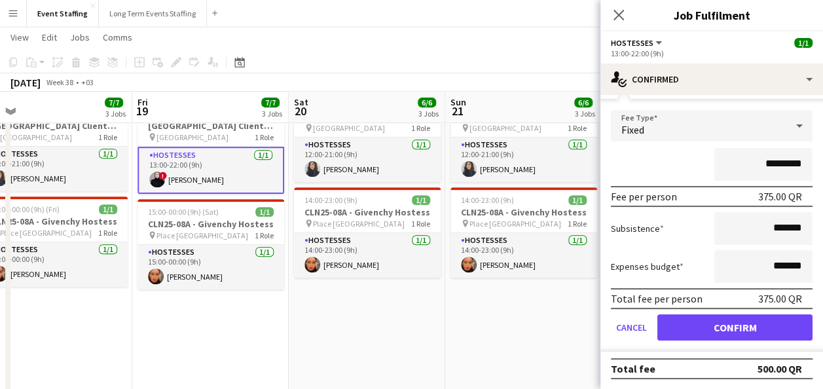
scroll to position [0, 0]
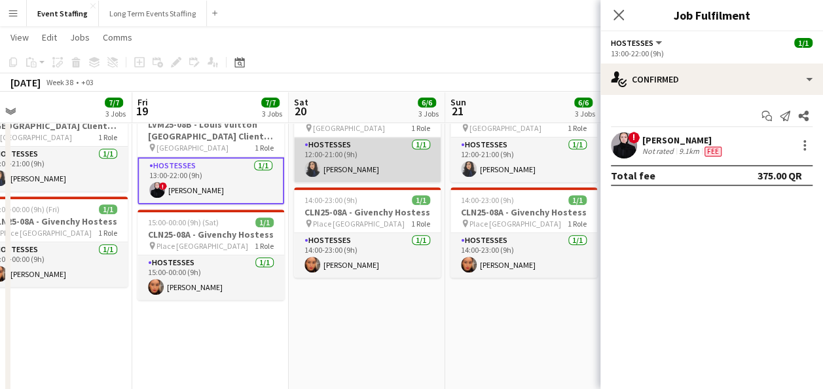
click at [343, 160] on app-card-role "Hostesses 1/1 12:00-21:00 (9h) Sahar Ghasemi" at bounding box center [367, 160] width 147 height 45
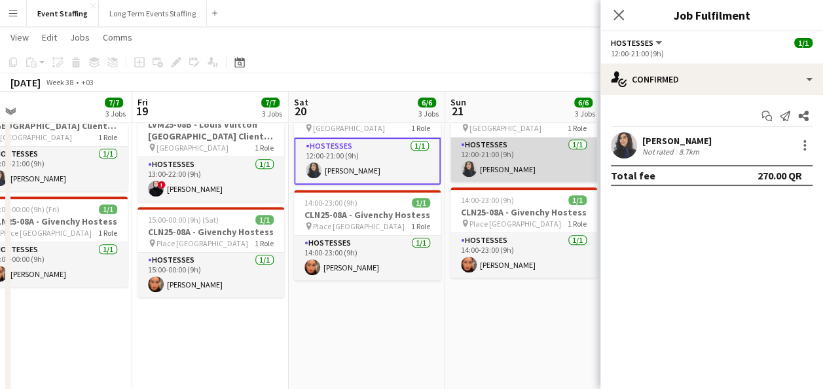
click at [506, 166] on app-card-role "Hostesses 1/1 12:00-21:00 (9h) Sahar Ghasemi" at bounding box center [524, 160] width 147 height 45
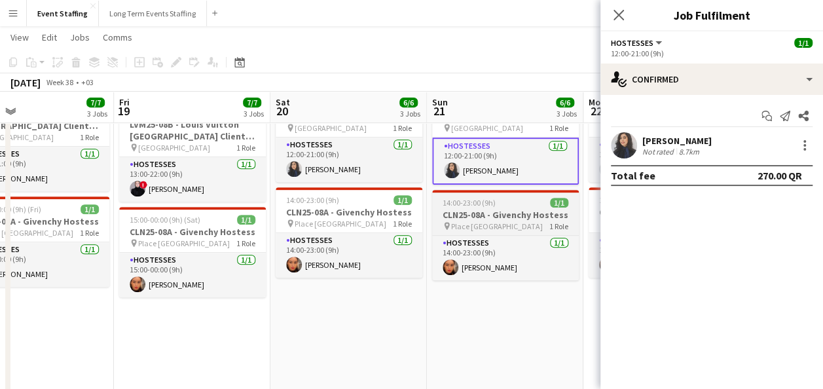
drag, startPoint x: 523, startPoint y: 258, endPoint x: 195, endPoint y: 230, distance: 328.7
click at [187, 244] on app-calendar-viewport "Tue 16 5/5 2 Jobs Wed 17 6/6 3 Jobs Thu 18 7/7 3 Jobs Fri 19 7/7 3 Jobs Sat 20 …" at bounding box center [411, 291] width 823 height 1004
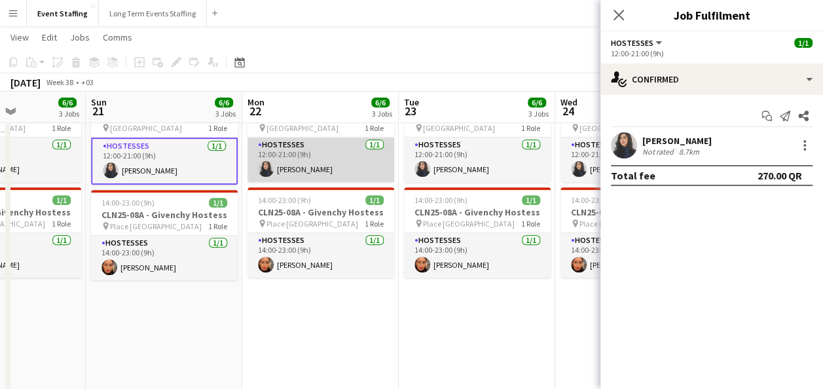
click at [288, 156] on app-card-role "Hostesses 1/1 12:00-21:00 (9h) Sahar Ghasemi" at bounding box center [321, 160] width 147 height 45
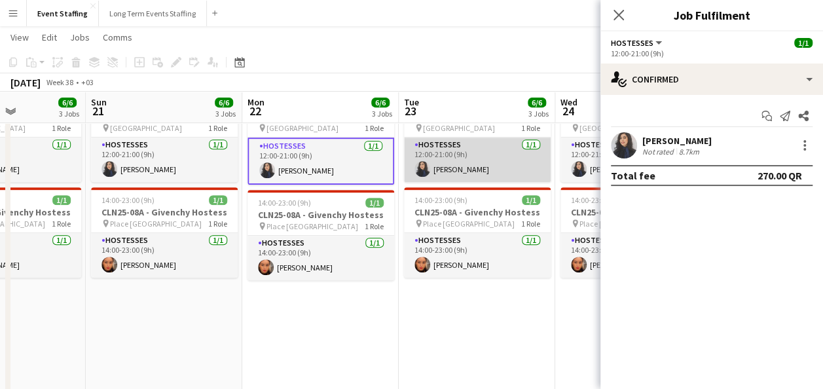
click at [436, 166] on app-card-role "Hostesses 1/1 12:00-21:00 (9h) Sahar Ghasemi" at bounding box center [477, 160] width 147 height 45
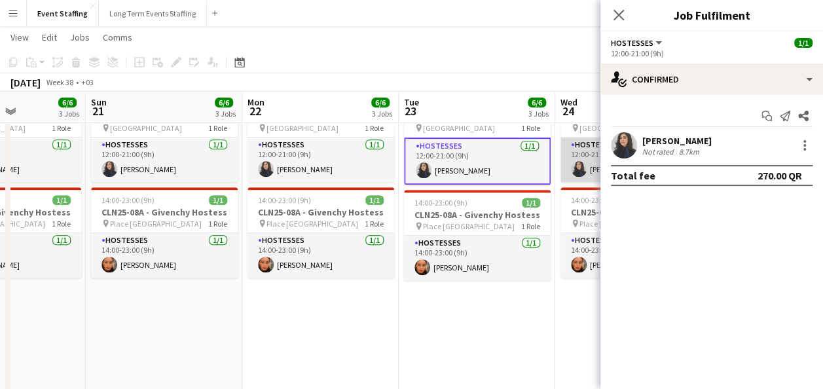
click at [580, 168] on app-user-avatar at bounding box center [579, 169] width 16 height 16
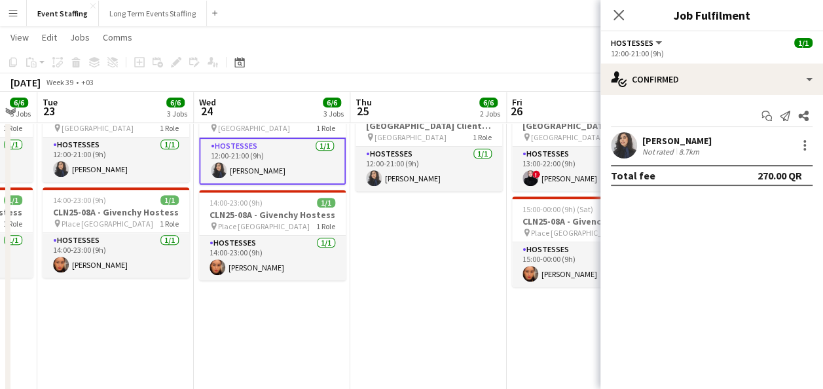
drag, startPoint x: 512, startPoint y: 263, endPoint x: 193, endPoint y: 247, distance: 320.0
click at [152, 253] on app-calendar-viewport "Sat 20 6/6 3 Jobs Sun 21 6/6 3 Jobs Mon 22 6/6 3 Jobs Tue 23 6/6 3 Jobs Wed 24 …" at bounding box center [411, 291] width 823 height 1004
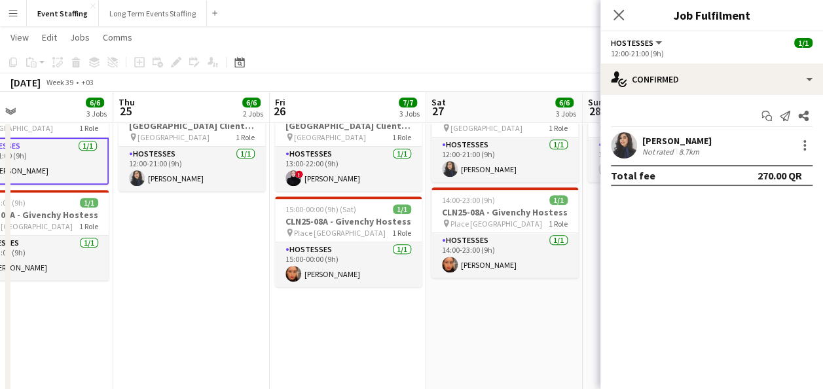
drag, startPoint x: 375, startPoint y: 241, endPoint x: 160, endPoint y: 238, distance: 214.8
click at [161, 238] on app-calendar-viewport "Mon 22 6/6 3 Jobs Tue 23 6/6 3 Jobs Wed 24 6/6 3 Jobs Thu 25 6/6 2 Jobs Fri 26 …" at bounding box center [411, 291] width 823 height 1004
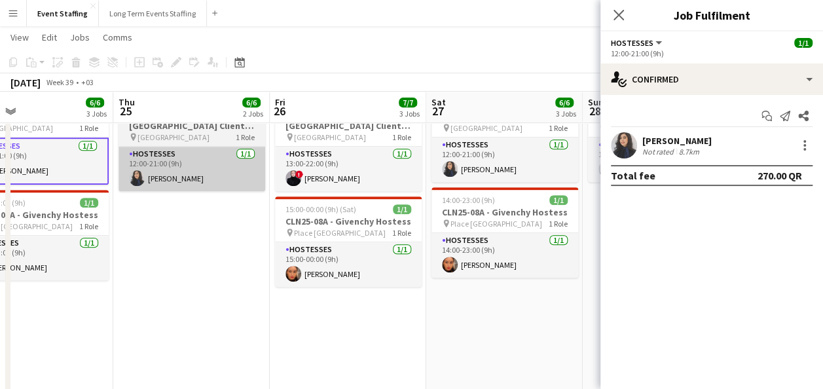
scroll to position [0, 379]
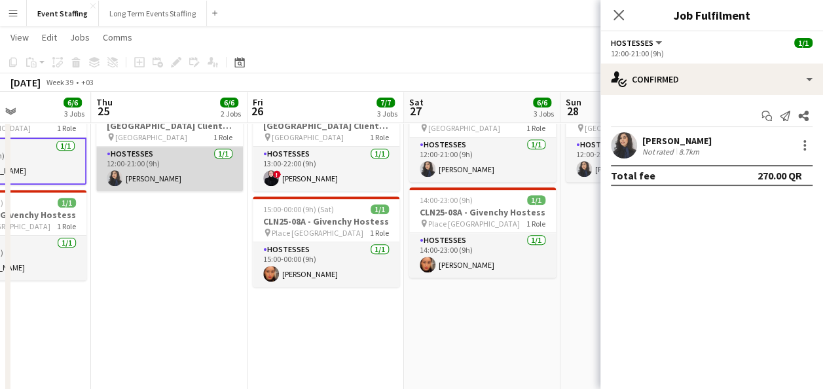
click at [139, 157] on app-card-role "Hostesses 1/1 12:00-21:00 (9h) Sahar Ghasemi" at bounding box center [169, 169] width 147 height 45
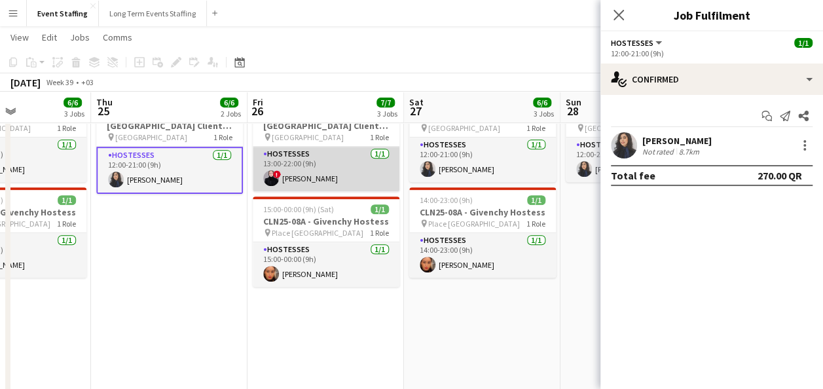
click at [289, 170] on app-card-role "Hostesses 1/1 13:00-22:00 (9h) ! Maram Alkhateeb" at bounding box center [326, 169] width 147 height 45
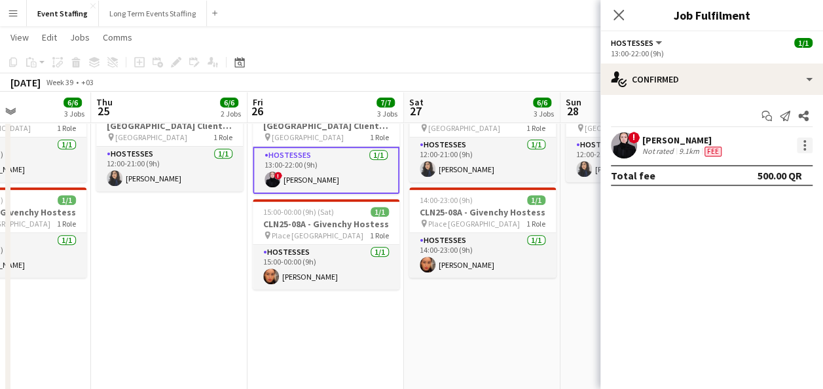
click at [808, 143] on div at bounding box center [805, 146] width 16 height 16
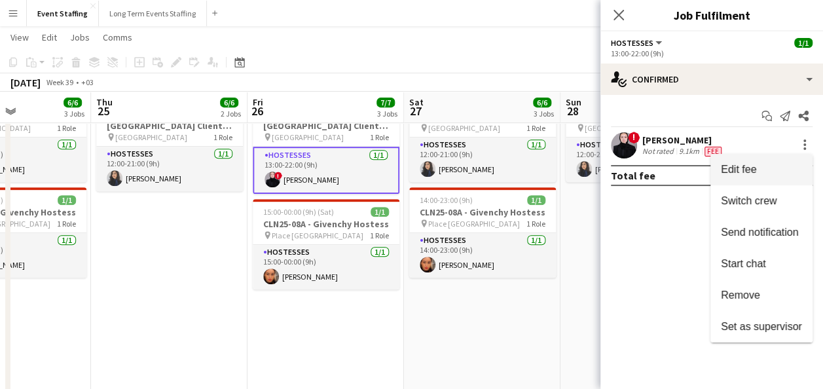
click at [762, 168] on span "Edit fee" at bounding box center [761, 170] width 81 height 12
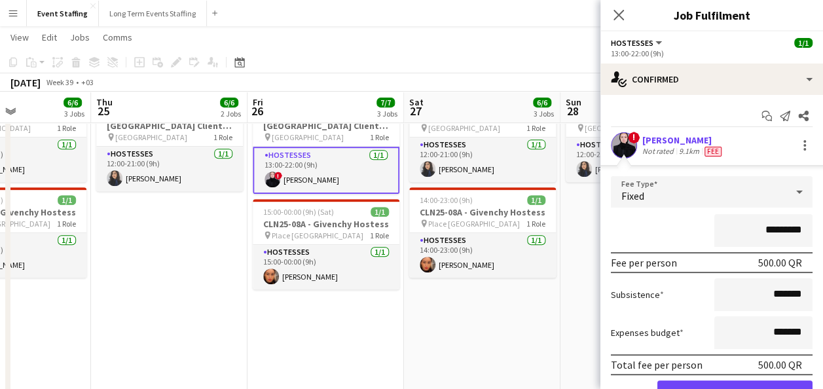
drag, startPoint x: 749, startPoint y: 230, endPoint x: 761, endPoint y: 230, distance: 11.8
click at [761, 230] on input "*********" at bounding box center [763, 230] width 98 height 33
type input "*********"
click at [666, 220] on div "*********" at bounding box center [712, 230] width 202 height 33
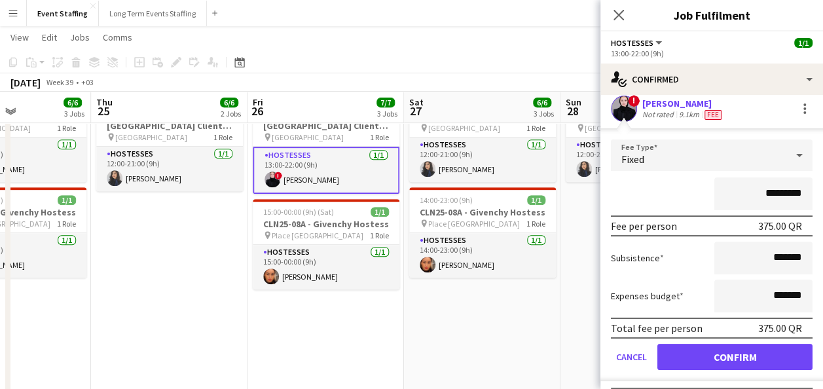
scroll to position [66, 0]
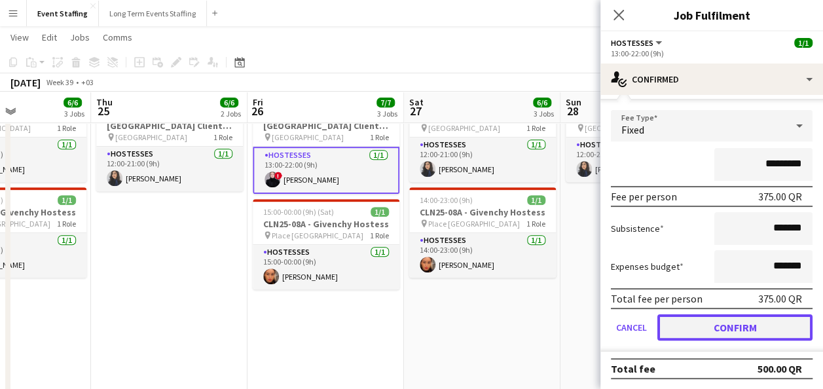
click at [762, 324] on button "Confirm" at bounding box center [735, 327] width 155 height 26
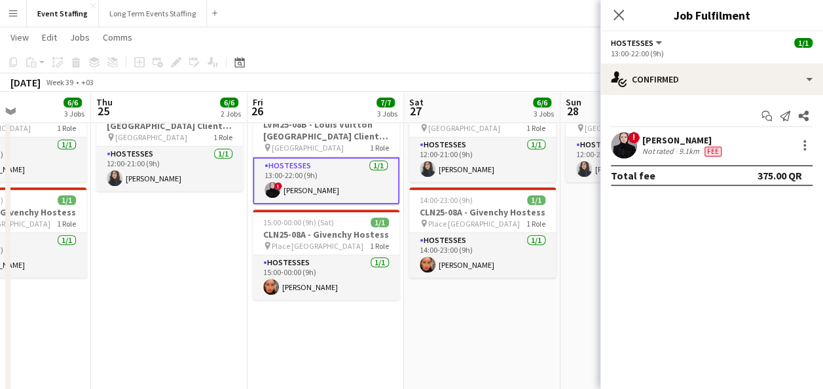
scroll to position [0, 0]
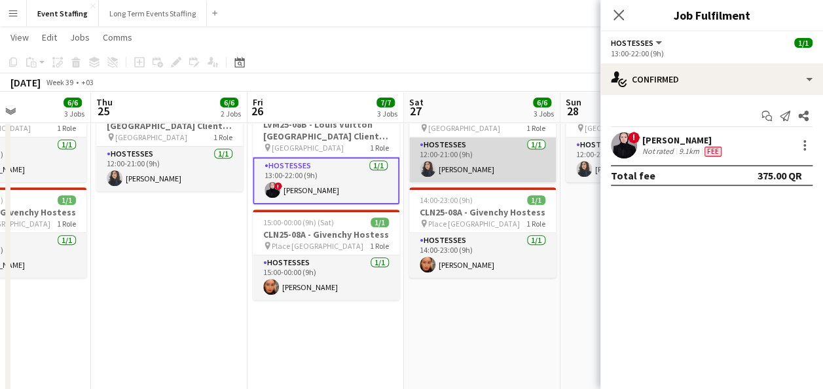
click at [464, 164] on app-card-role "Hostesses 1/1 12:00-21:00 (9h) Sahar Ghasemi" at bounding box center [482, 160] width 147 height 45
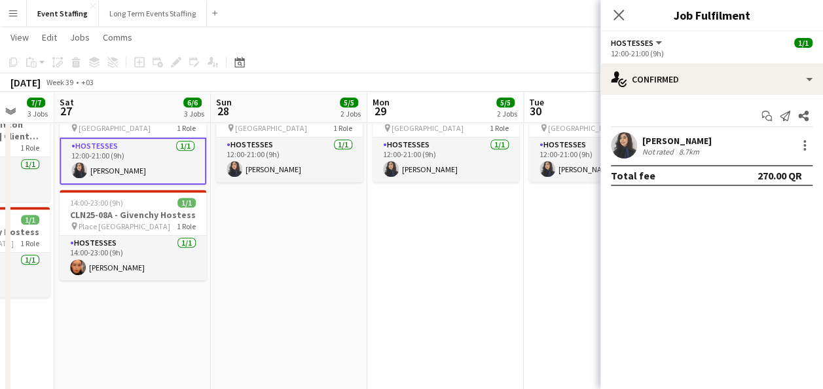
drag, startPoint x: 527, startPoint y: 211, endPoint x: 172, endPoint y: 202, distance: 355.1
click at [172, 202] on app-calendar-viewport "Wed 24 6/6 3 Jobs Thu 25 6/6 2 Jobs Fri 26 7/7 3 Jobs Sat 27 6/6 3 Jobs Sun 28 …" at bounding box center [411, 291] width 823 height 1004
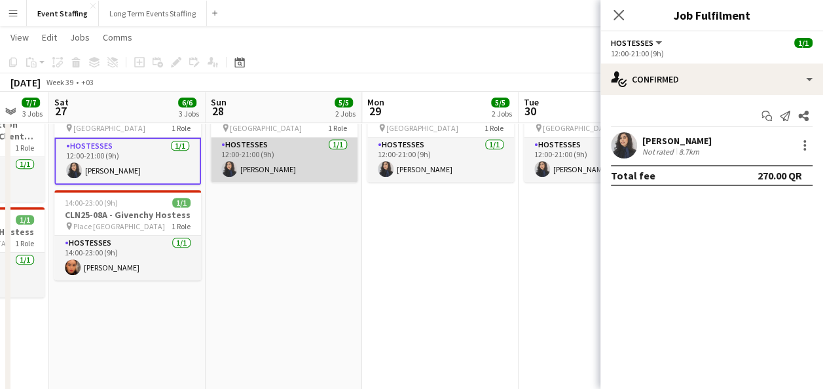
click at [303, 166] on app-card-role "Hostesses 1/1 12:00-21:00 (9h) Sahar Ghasemi" at bounding box center [284, 160] width 147 height 45
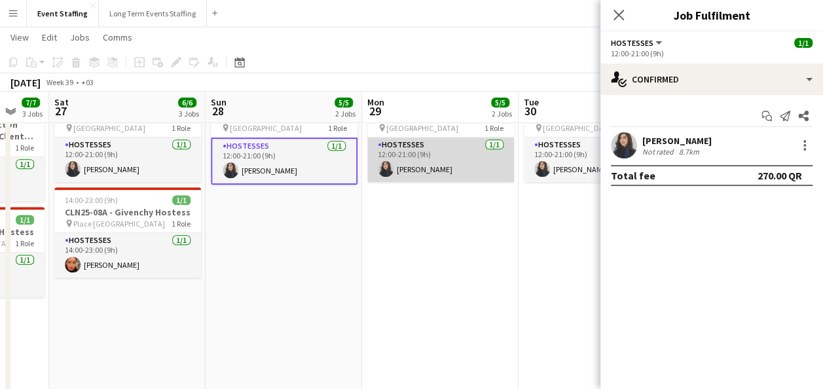
click at [398, 164] on app-card-role "Hostesses 1/1 12:00-21:00 (9h) Sahar Ghasemi" at bounding box center [440, 160] width 147 height 45
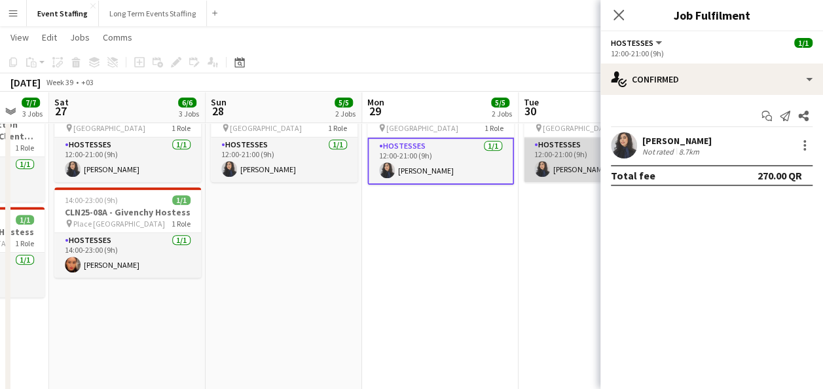
click at [538, 166] on app-user-avatar at bounding box center [542, 169] width 16 height 16
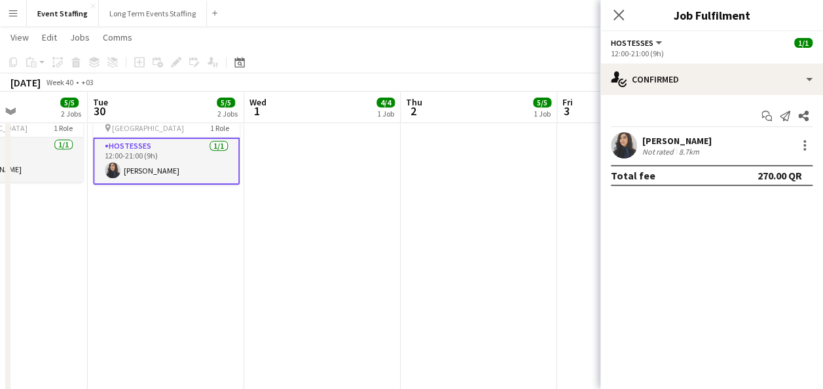
scroll to position [0, 544]
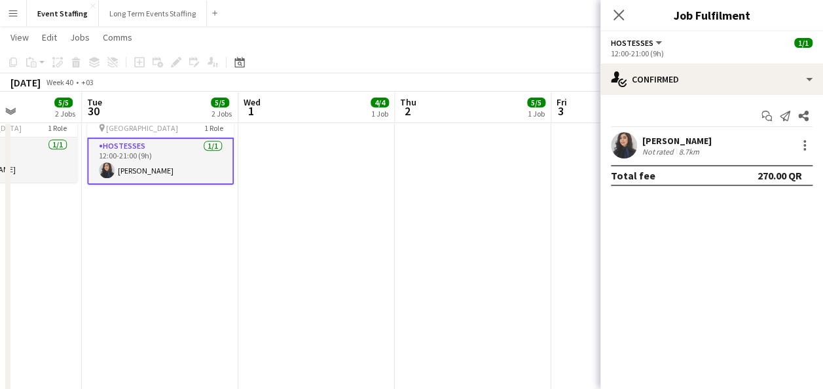
drag, startPoint x: 406, startPoint y: 214, endPoint x: 120, endPoint y: 204, distance: 286.4
click at [120, 204] on app-calendar-viewport "Fri 26 7/7 3 Jobs Sat 27 6/6 3 Jobs Sun 28 5/5 2 Jobs Mon 29 5/5 2 Jobs Tue 30 …" at bounding box center [411, 291] width 823 height 1004
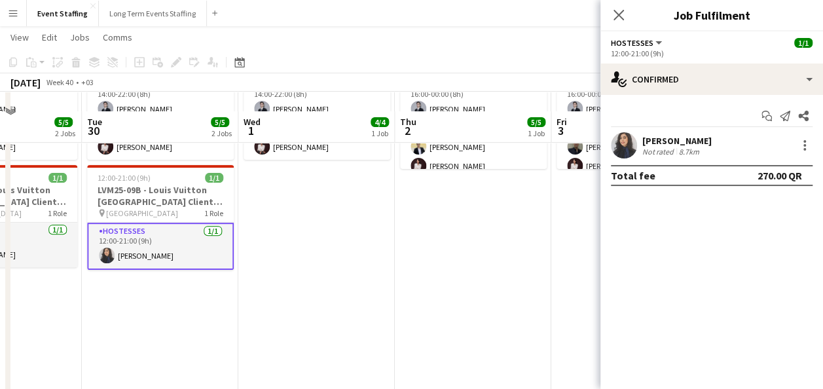
scroll to position [196, 0]
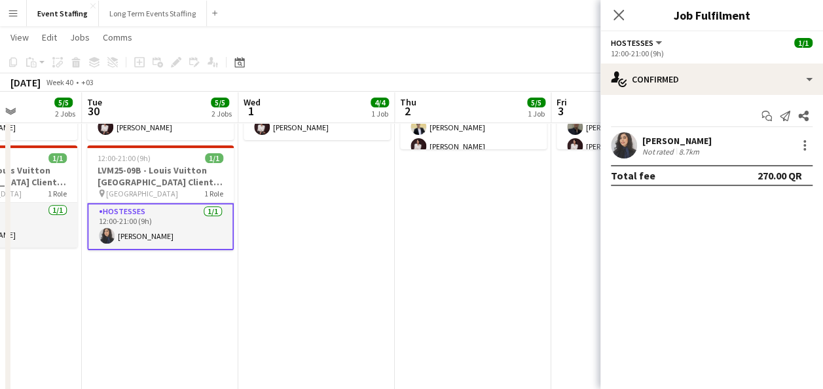
click at [388, 225] on app-date-cell "10:00-22:00 (12h) 4/4 ASE25-08A - MOQ Back to School Campaign pin Mall of Qatar…" at bounding box center [316, 374] width 157 height 848
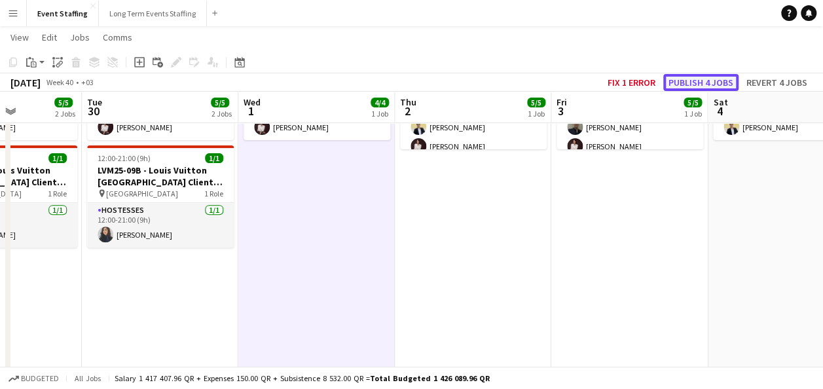
click at [713, 82] on button "Publish 4 jobs" at bounding box center [700, 82] width 75 height 17
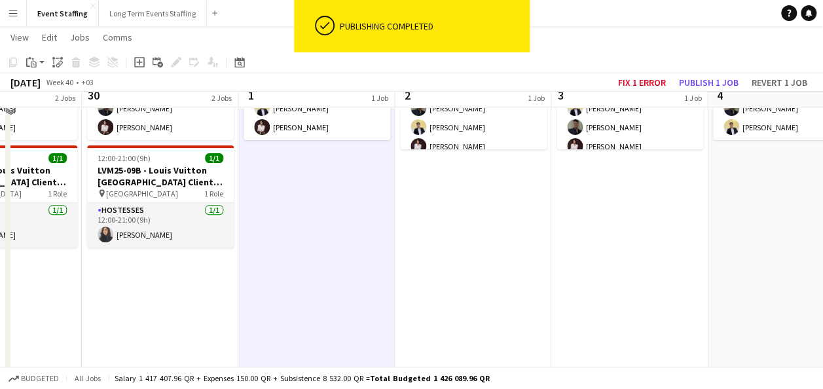
scroll to position [0, 0]
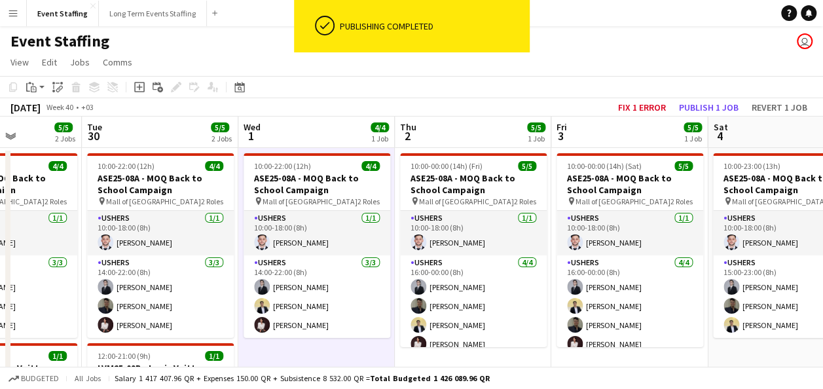
click at [478, 85] on app-toolbar "Copy Paste Paste Ctrl+V Paste with crew Ctrl+Shift+V Paste linked Job Delete Gr…" at bounding box center [411, 87] width 823 height 22
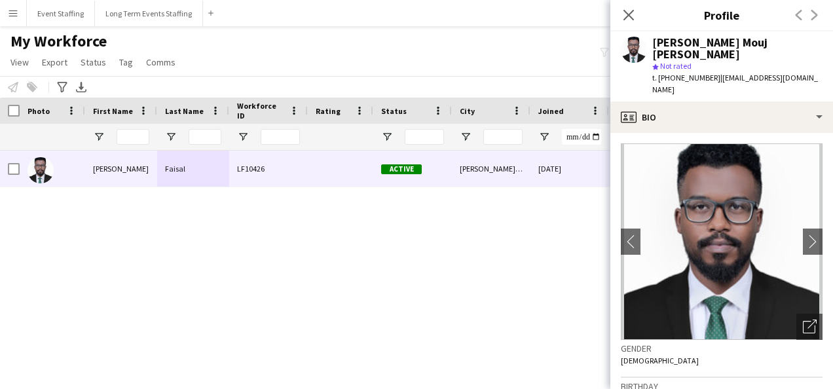
click at [255, 244] on div "[DATE] 0 [EMAIL_ADDRESS][DOMAIN_NAME] [PERSON_NAME]/[GEOGRAPHIC_DATA] Active LF…" at bounding box center [402, 254] width 805 height 206
click at [629, 12] on icon "Close pop-in" at bounding box center [628, 15] width 12 height 12
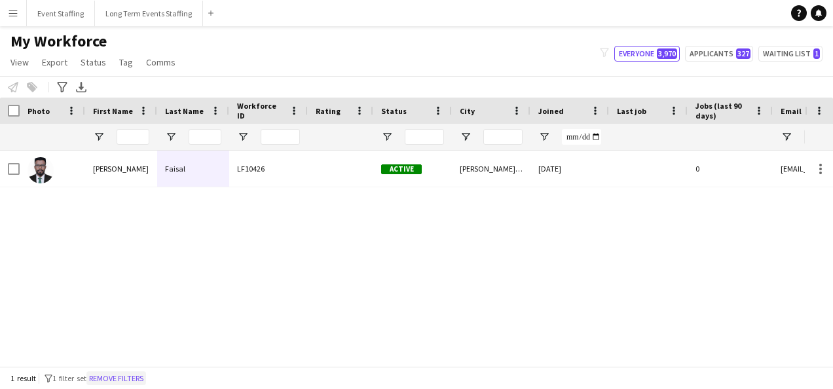
click at [110, 373] on button "Remove filters" at bounding box center [116, 378] width 60 height 14
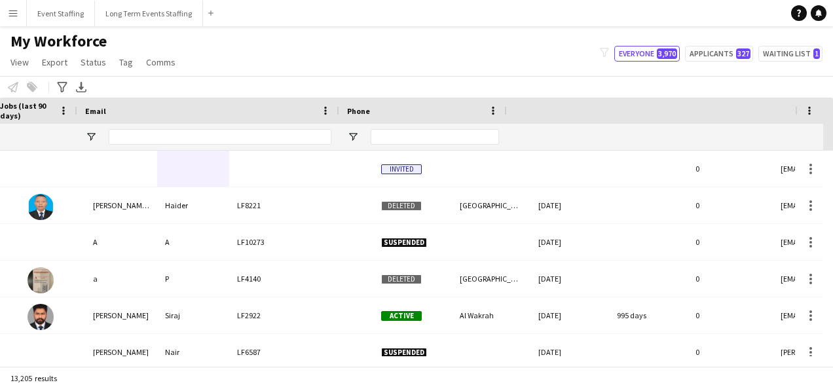
scroll to position [0, 696]
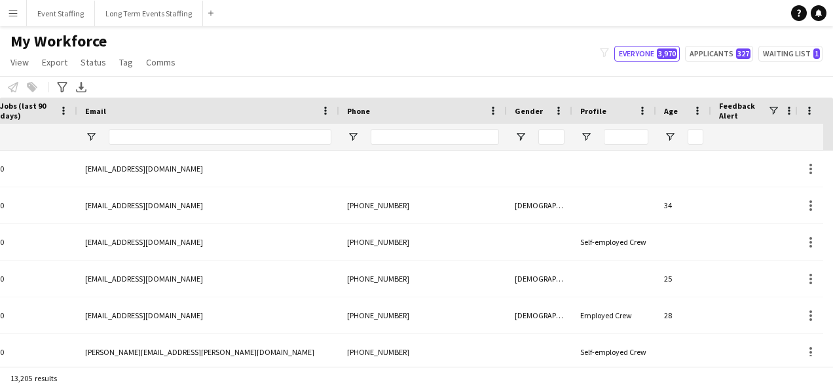
click at [284, 130] on div at bounding box center [220, 137] width 223 height 26
click at [284, 136] on input "Email Filter Input" at bounding box center [220, 137] width 223 height 16
paste input "**********"
type input "**********"
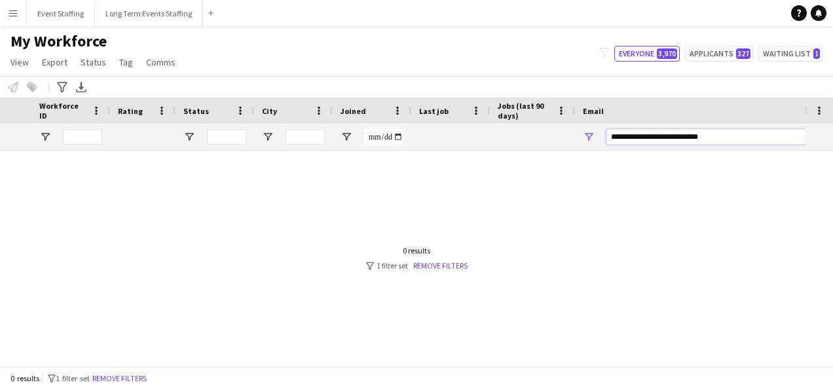
scroll to position [0, 0]
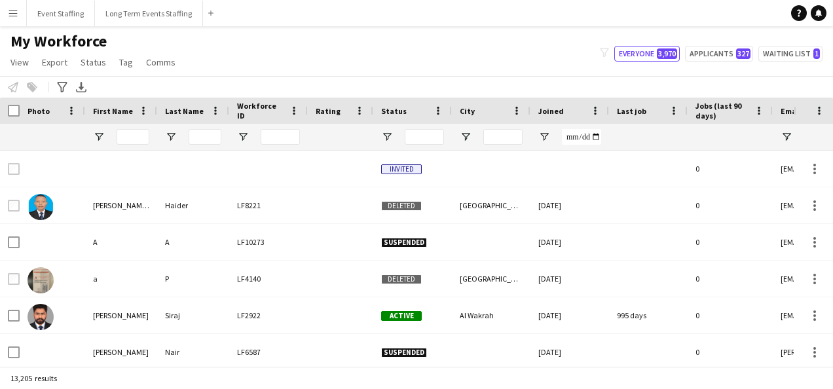
type input "**********"
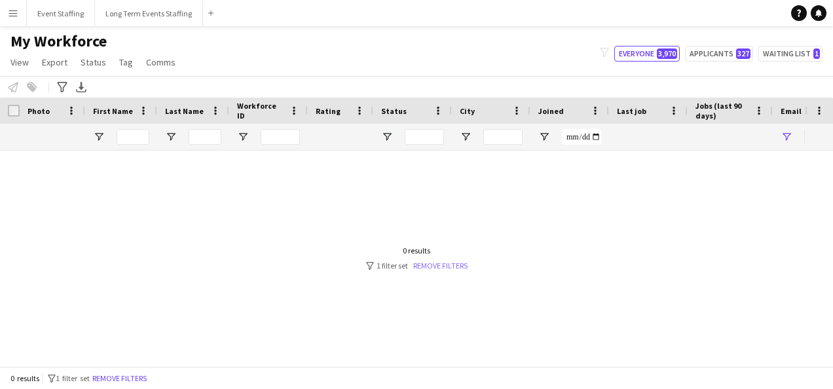
click at [434, 261] on link "Remove filters" at bounding box center [440, 266] width 54 height 10
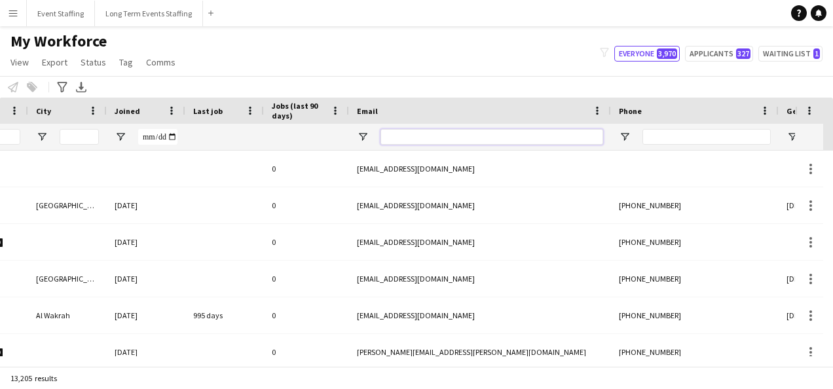
click at [464, 130] on input "Email Filter Input" at bounding box center [491, 137] width 223 height 16
paste input "**********"
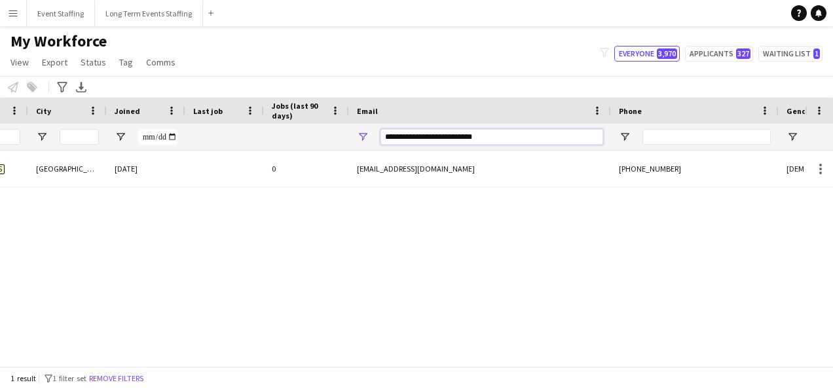
scroll to position [0, 252]
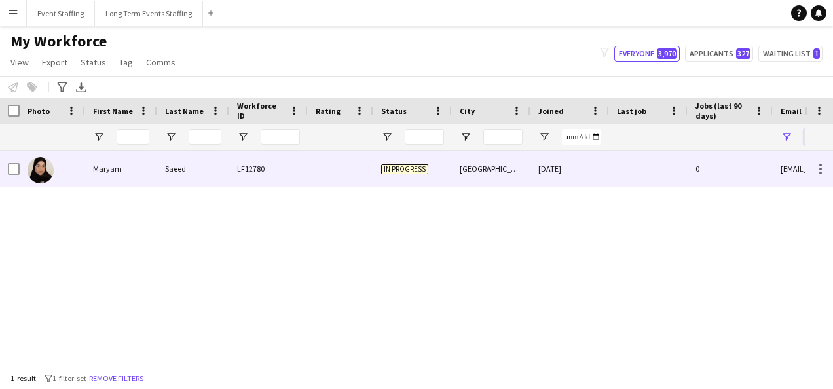
type input "**********"
click at [124, 164] on div "Maryam" at bounding box center [121, 169] width 72 height 36
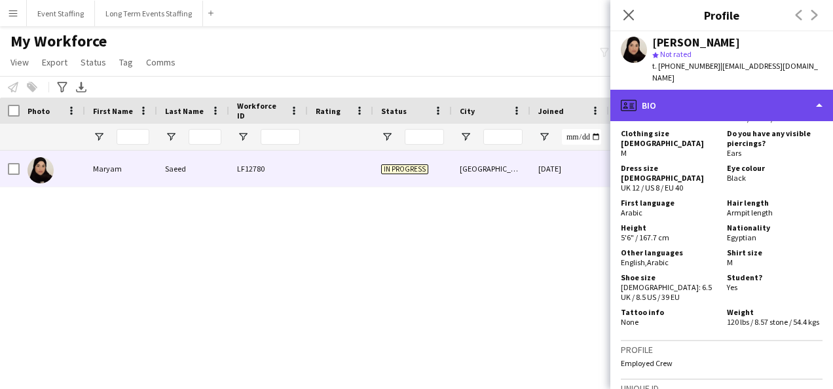
click at [740, 101] on div "profile Bio" at bounding box center [721, 105] width 223 height 31
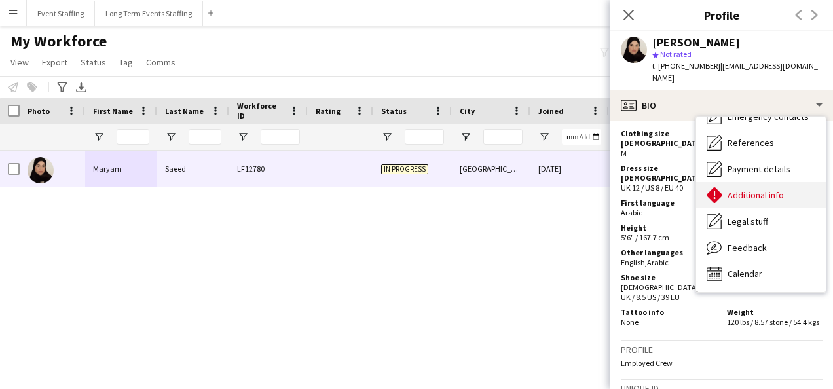
click at [762, 189] on span "Additional info" at bounding box center [756, 195] width 56 height 12
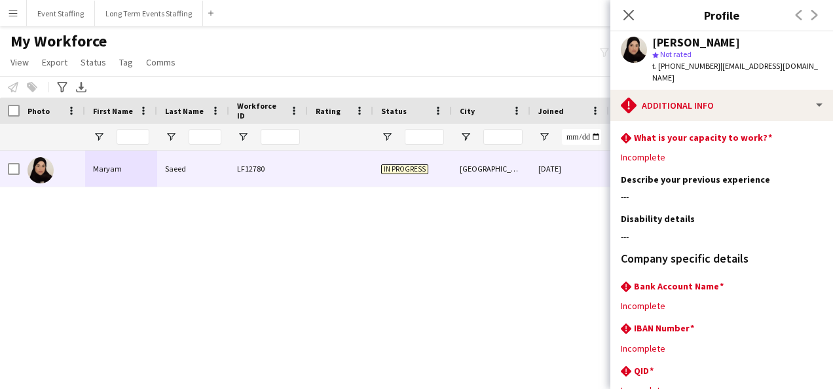
click at [411, 315] on div "LF12780 In progress Doha 06-09-2025 0 maryam.alsaeed510@gmail.com Saeed Maryam" at bounding box center [402, 254] width 805 height 206
click at [625, 15] on icon "Close pop-in" at bounding box center [628, 15] width 12 height 12
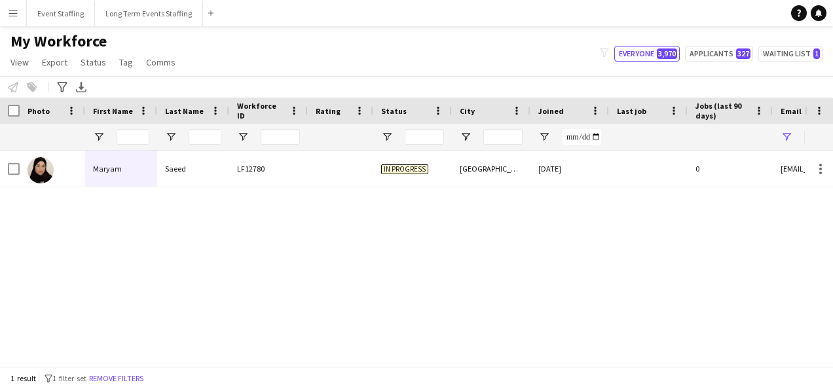
click at [157, 379] on div "1 result filter-1 1 filter set Remove filters" at bounding box center [416, 378] width 833 height 22
click at [145, 378] on button "Remove filters" at bounding box center [116, 378] width 60 height 14
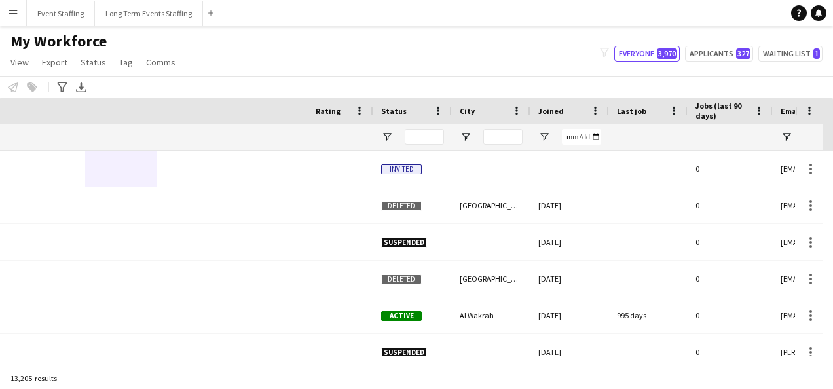
scroll to position [0, 696]
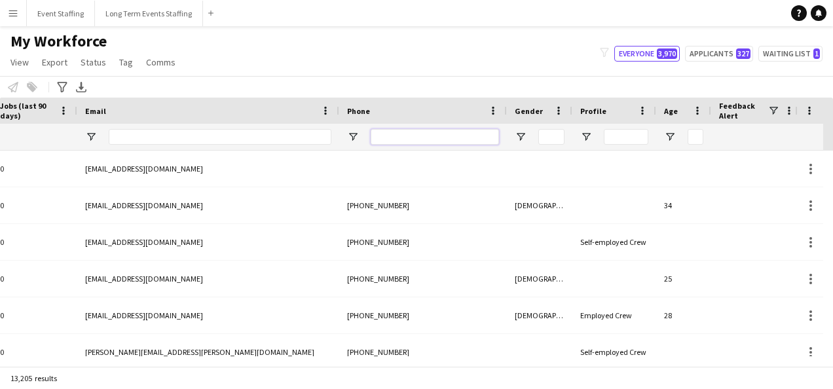
click at [400, 134] on input "Phone Filter Input" at bounding box center [435, 137] width 128 height 16
paste input "**********"
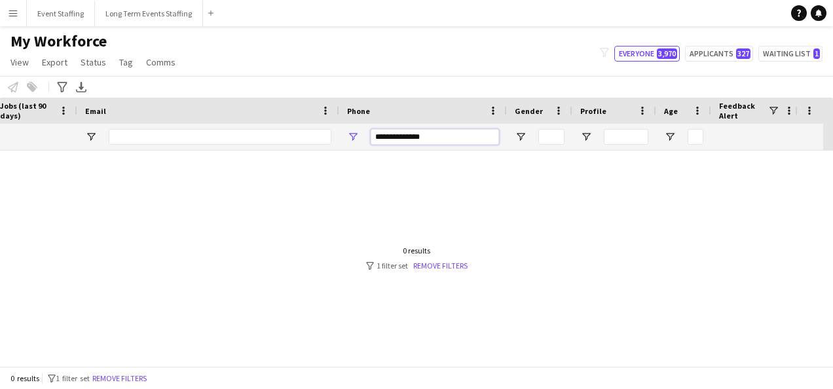
click at [413, 139] on input "**********" at bounding box center [435, 137] width 128 height 16
drag, startPoint x: 393, startPoint y: 137, endPoint x: 340, endPoint y: 144, distance: 53.5
click at [340, 144] on div "**********" at bounding box center [423, 137] width 168 height 26
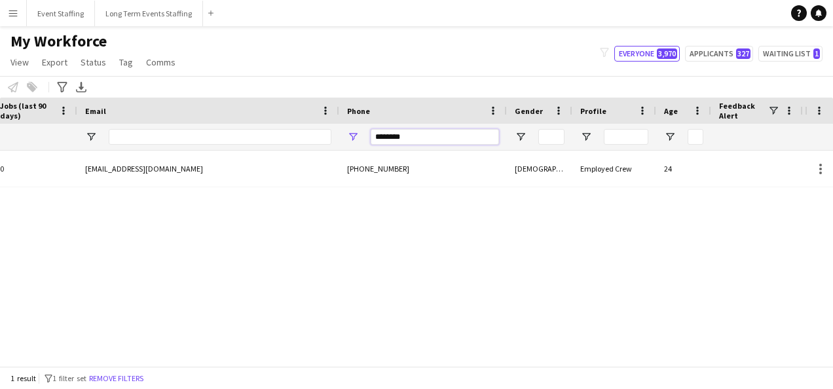
scroll to position [0, 0]
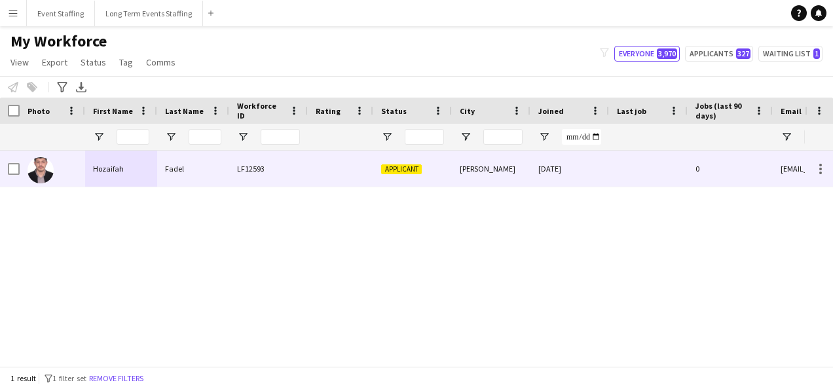
type input "********"
click at [160, 168] on div "Fadel" at bounding box center [193, 169] width 72 height 36
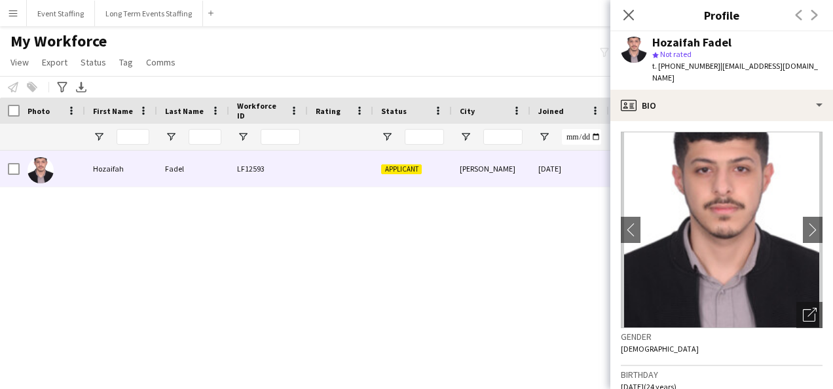
click at [682, 42] on div "Hozaifah Fadel" at bounding box center [691, 43] width 79 height 12
copy div "Hozaifah Fadel"
click at [684, 67] on span "t. +97466086813" at bounding box center [686, 66] width 68 height 10
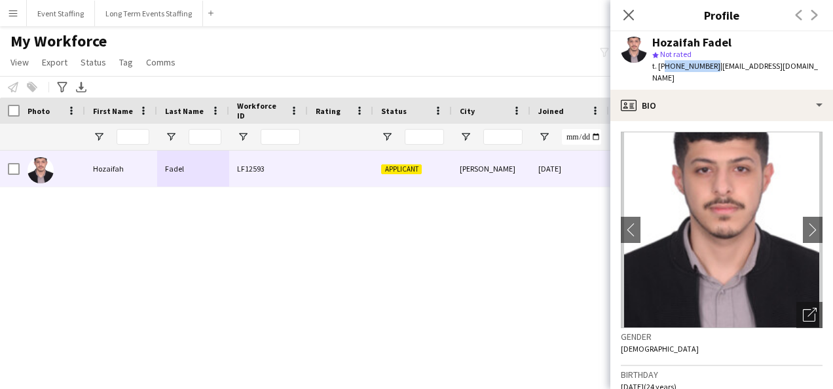
click at [684, 67] on span "t. +97466086813" at bounding box center [686, 66] width 68 height 10
copy span "97466086813"
drag, startPoint x: 712, startPoint y: 65, endPoint x: 788, endPoint y: 67, distance: 76.6
click at [788, 67] on span "| hdhyftfadl3@gmail.com" at bounding box center [735, 72] width 166 height 22
copy span "hdhyftfadl3@gmail.com"
